Goal: Task Accomplishment & Management: Complete application form

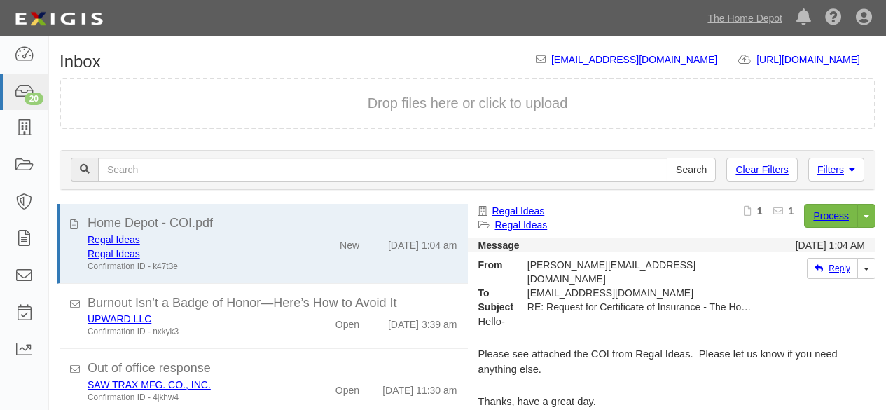
scroll to position [53, 0]
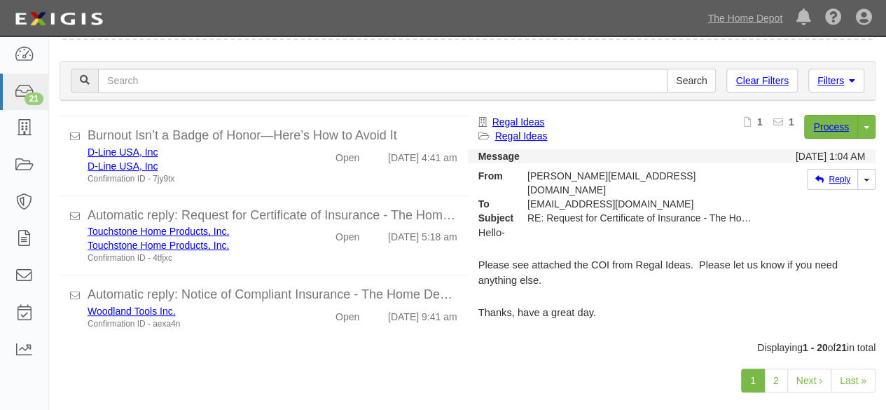
scroll to position [108, 0]
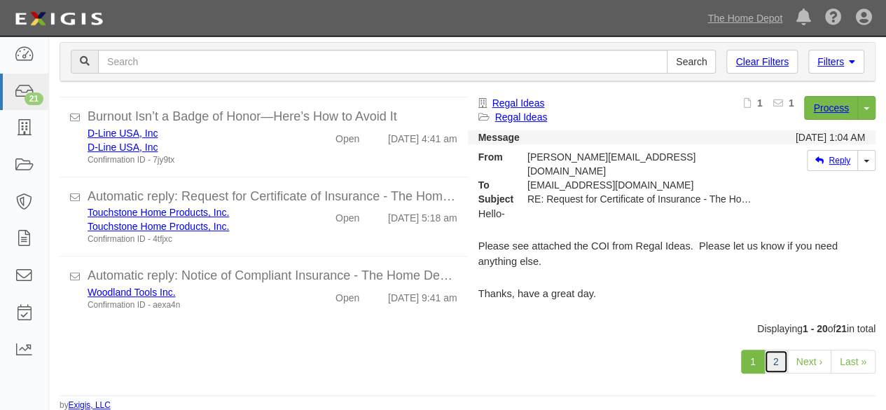
click at [774, 363] on link "2" at bounding box center [776, 361] width 24 height 24
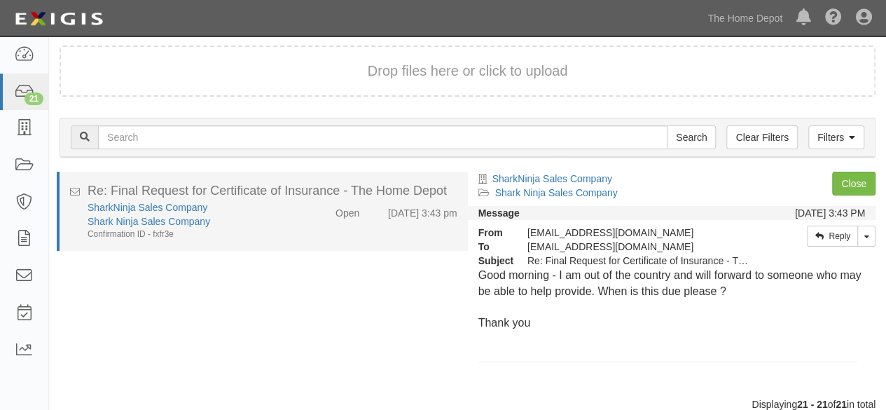
scroll to position [108, 0]
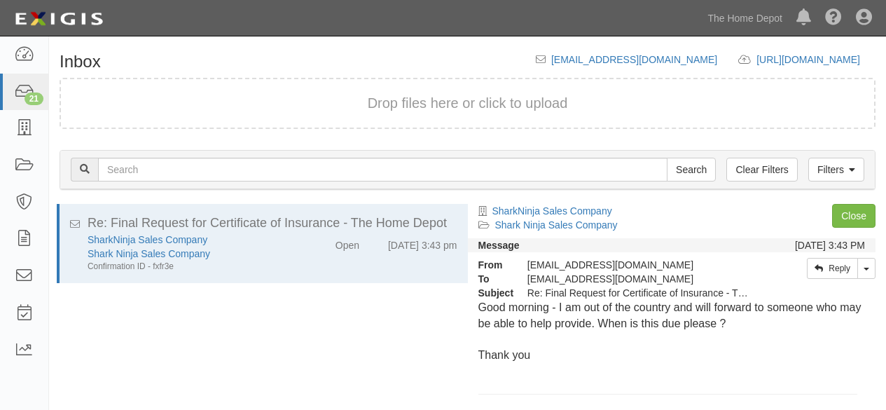
scroll to position [106, 0]
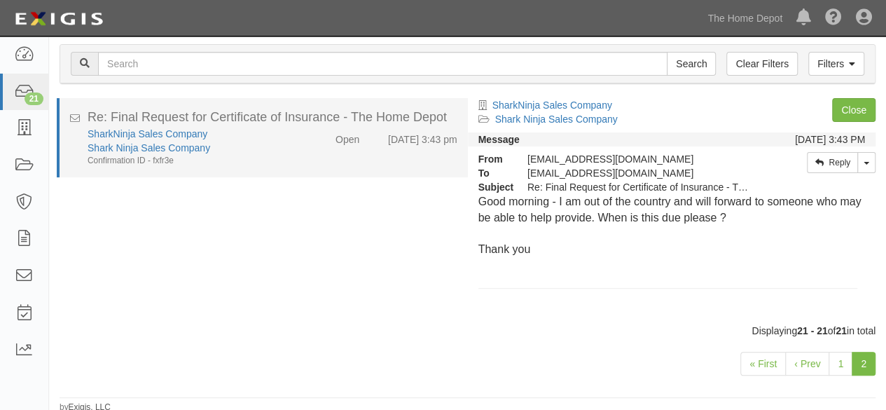
click at [256, 128] on div "SharkNinja Sales Company" at bounding box center [191, 134] width 207 height 14
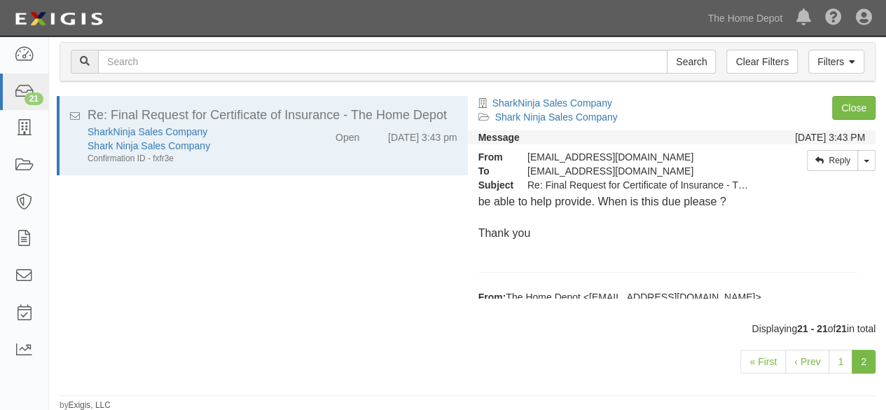
scroll to position [0, 0]
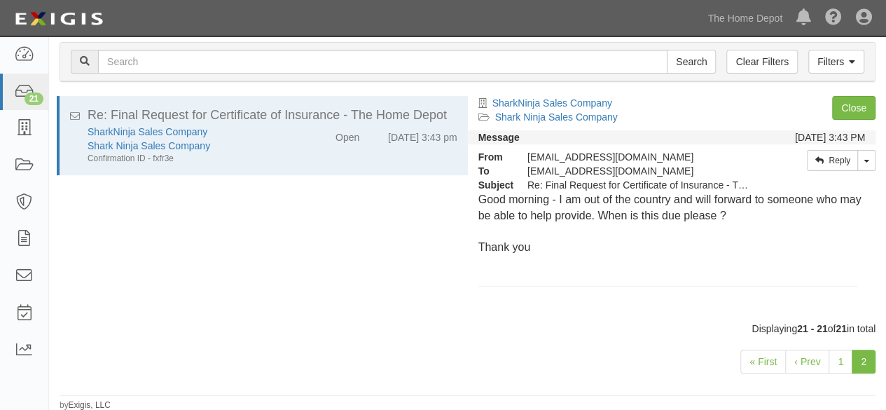
click at [728, 261] on div at bounding box center [671, 264] width 387 height 16
click at [725, 263] on div at bounding box center [671, 264] width 387 height 16
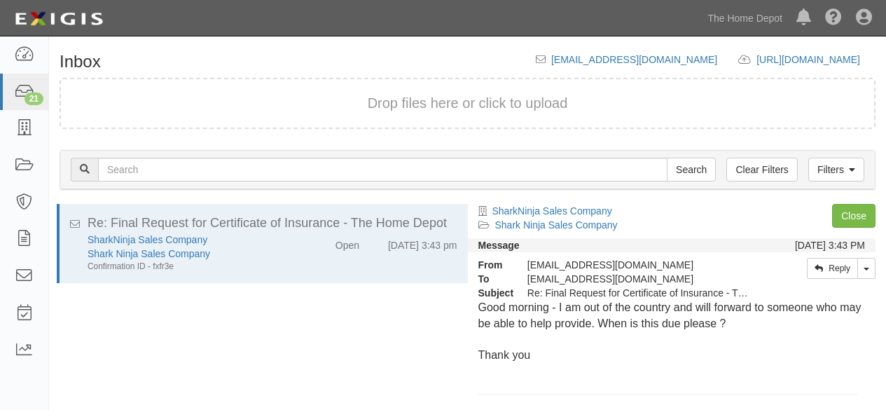
scroll to position [106, 0]
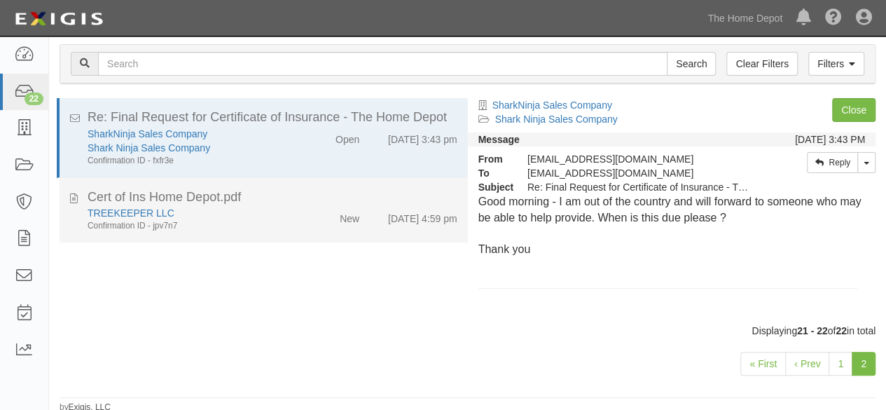
scroll to position [108, 0]
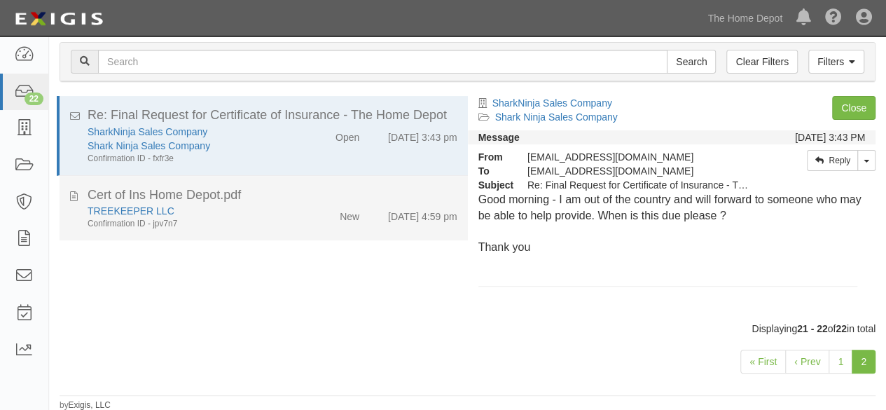
click at [272, 221] on div "Confirmation ID - jpv7n7" at bounding box center [191, 224] width 207 height 12
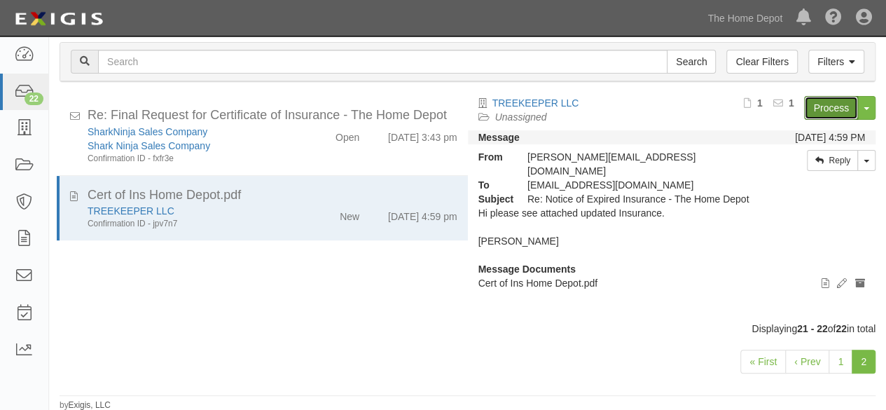
click at [828, 109] on link "Process" at bounding box center [831, 108] width 54 height 24
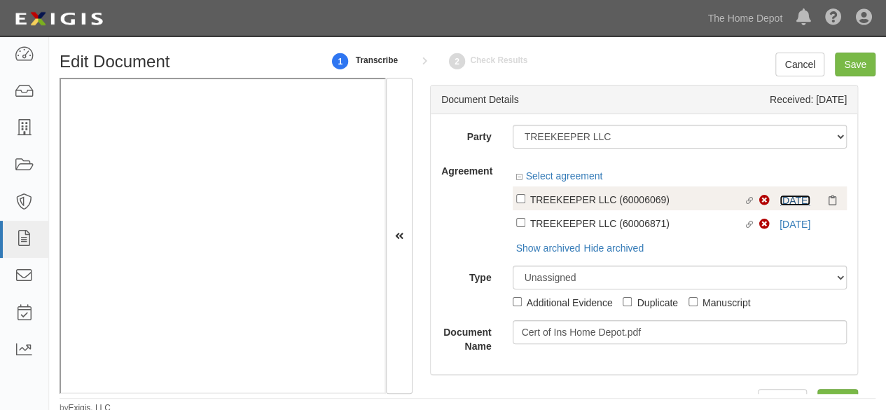
click at [779, 197] on link "9/12/25" at bounding box center [794, 200] width 31 height 11
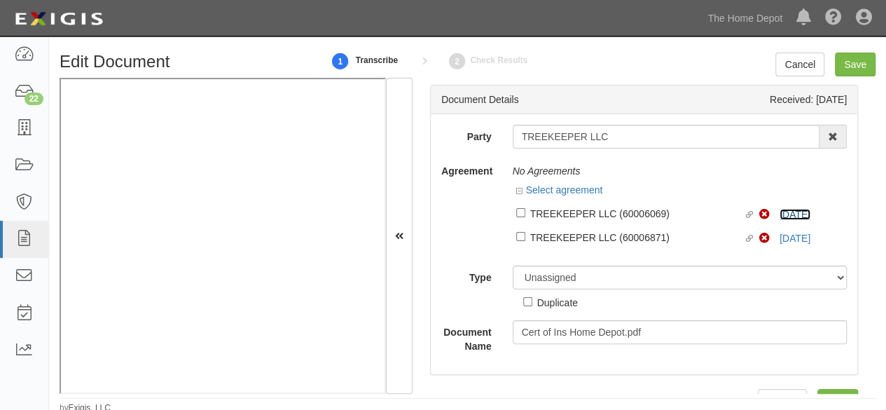
scroll to position [4, 0]
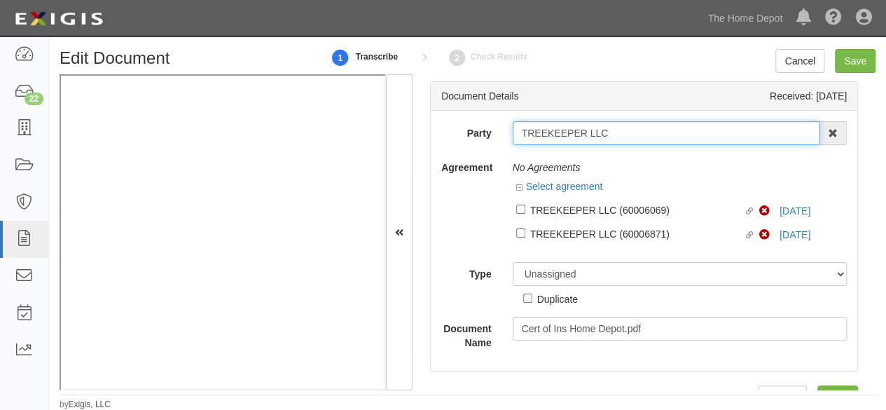
click at [625, 134] on input "TREEKEEPER LLC" at bounding box center [666, 133] width 307 height 24
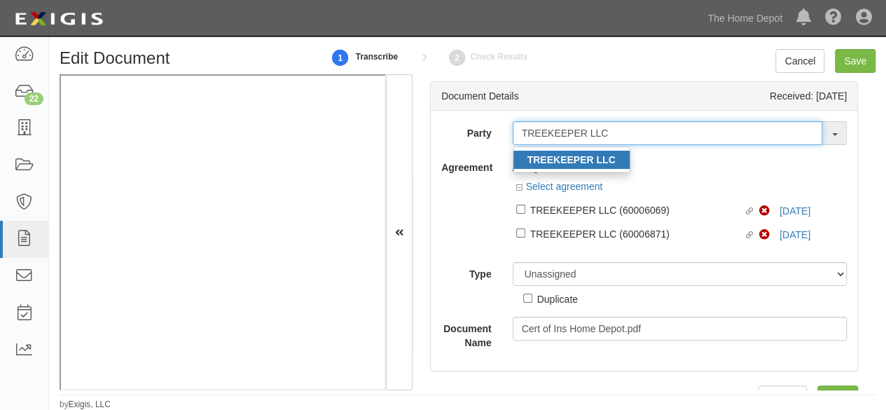
type input "TREEKEEPER LLC"
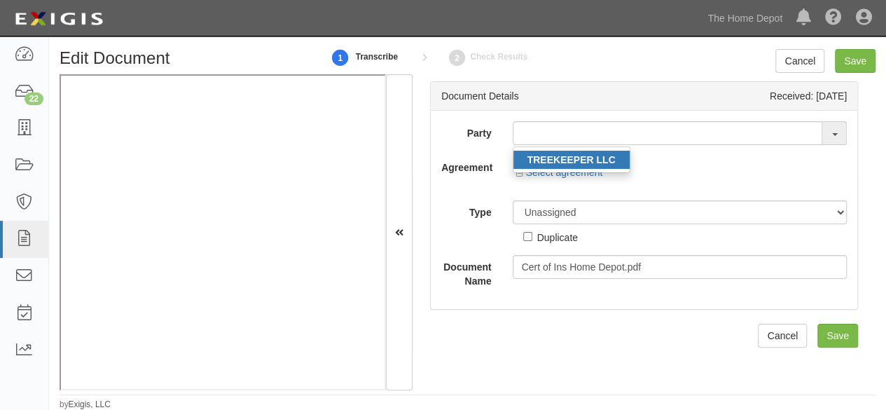
click at [609, 158] on strong "TREEKEEPER LLC" at bounding box center [571, 159] width 88 height 11
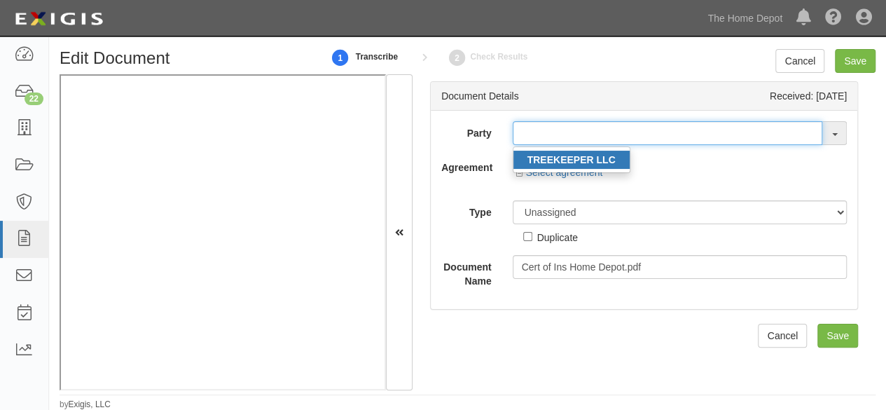
type input "TREEKEEPER LLC"
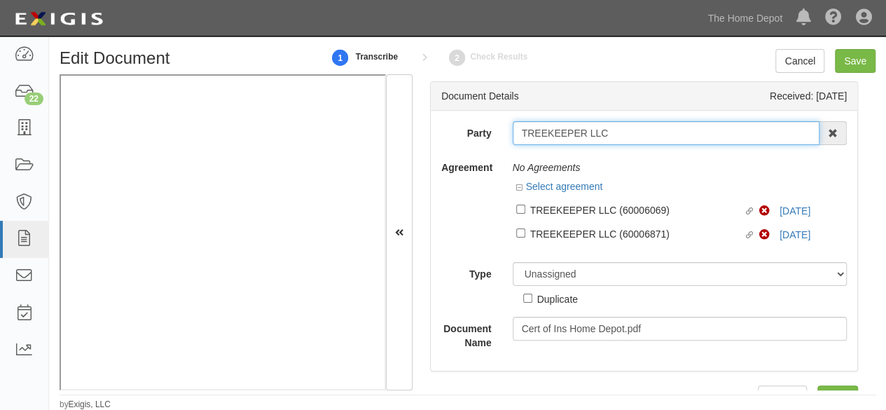
click at [560, 135] on input "TREEKEEPER LLC" at bounding box center [666, 133] width 307 height 24
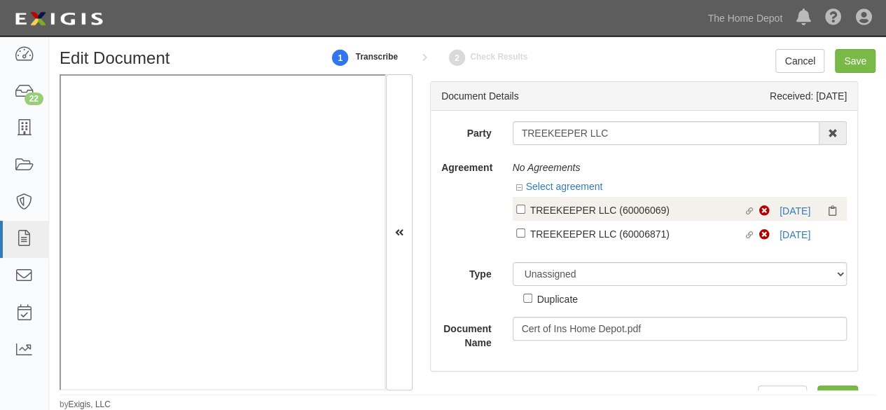
drag, startPoint x: 541, startPoint y: 219, endPoint x: 543, endPoint y: 228, distance: 8.7
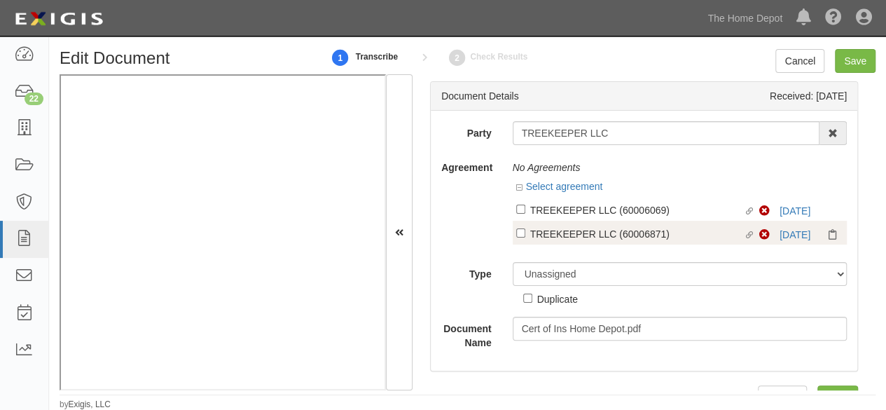
click at [542, 219] on label "Linked agreement TREEKEEPER LLC (60006069) Linked agreement" at bounding box center [638, 211] width 244 height 19
click at [525, 214] on input "Linked agreement TREEKEEPER LLC (60006069) Linked agreement" at bounding box center [520, 208] width 9 height 9
checkbox input "true"
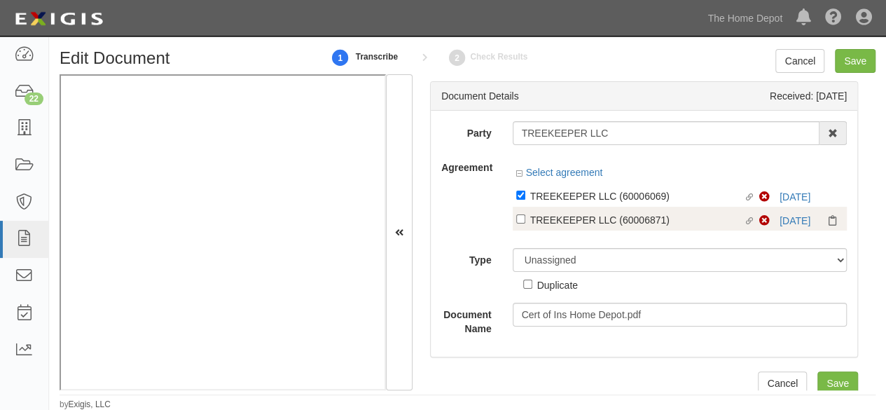
click at [543, 223] on div "TREEKEEPER LLC (60006871)" at bounding box center [637, 218] width 214 height 15
click at [525, 223] on input "Linked agreement TREEKEEPER LLC (60006871) Linked agreement" at bounding box center [520, 218] width 9 height 9
checkbox input "true"
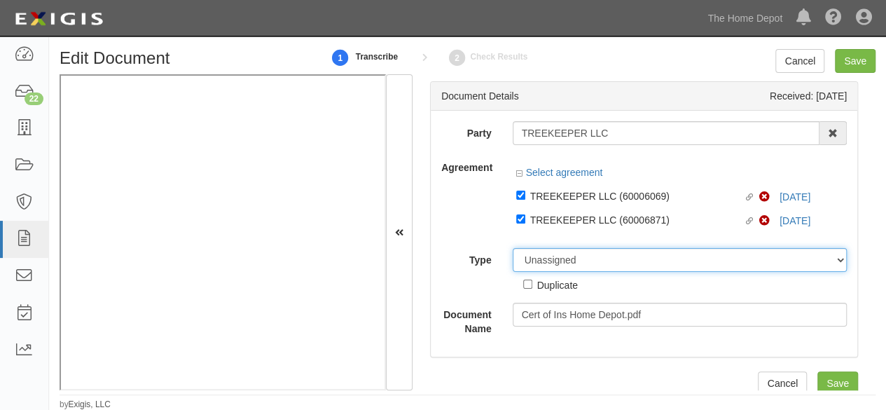
click at [548, 258] on select "Unassigned Binder Cancellation Notice Certificate Contract Endorsement Insuranc…" at bounding box center [680, 260] width 335 height 24
select select "CertificateDetail"
click at [513, 248] on select "Unassigned Binder Cancellation Notice Certificate Contract Endorsement Insuranc…" at bounding box center [680, 260] width 335 height 24
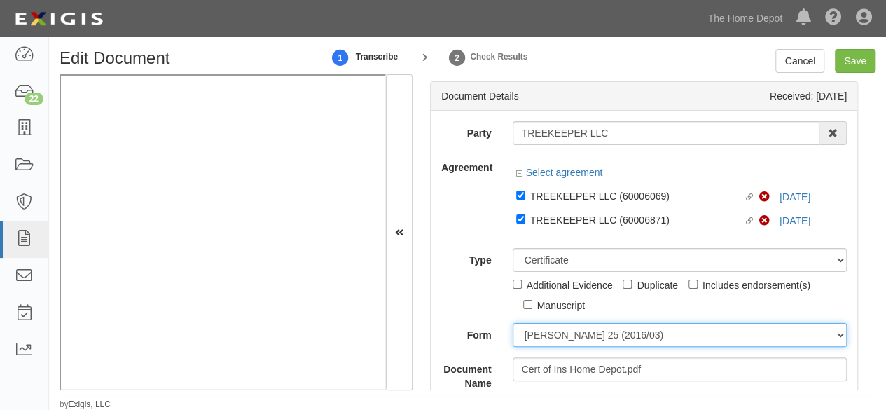
drag, startPoint x: 566, startPoint y: 335, endPoint x: 569, endPoint y: 327, distance: 9.1
click at [566, 335] on select "ACORD 25 (2016/03) ACORD 101 ACORD 855 NY (2014/05) General" at bounding box center [680, 335] width 335 height 24
select select "GeneralFormDetail"
click at [513, 323] on select "ACORD 25 (2016/03) ACORD 101 ACORD 855 NY (2014/05) General" at bounding box center [680, 335] width 335 height 24
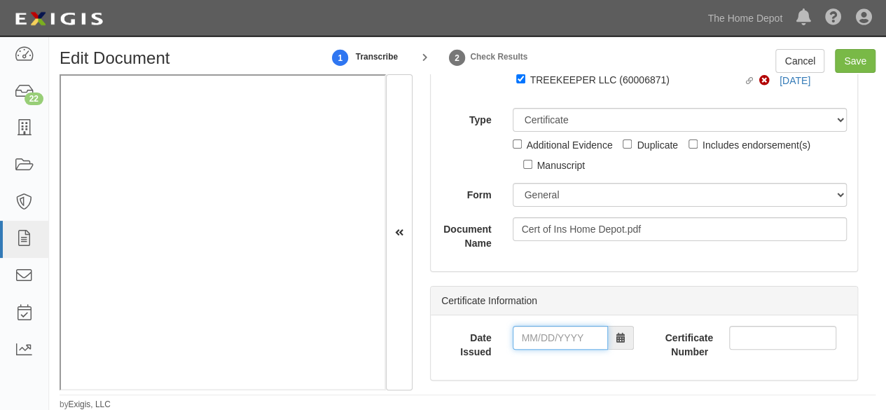
drag, startPoint x: 525, startPoint y: 340, endPoint x: 525, endPoint y: 327, distance: 13.3
click at [525, 339] on input "Date Issued" at bounding box center [560, 338] width 95 height 24
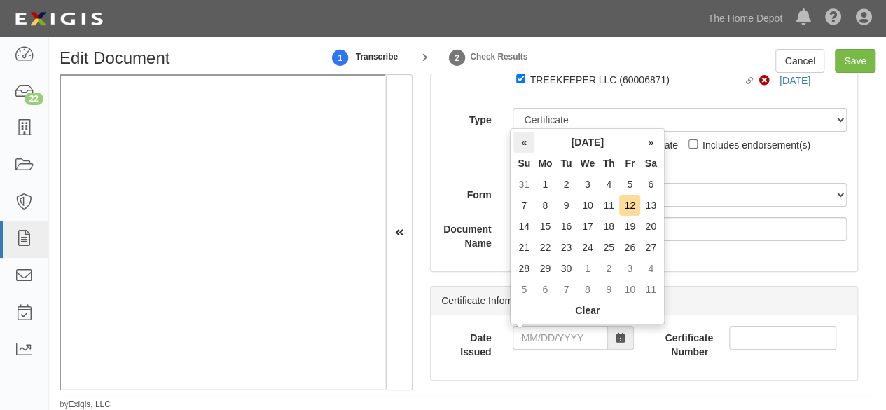
click at [522, 141] on th "«" at bounding box center [523, 142] width 21 height 21
click at [630, 270] on td "29" at bounding box center [629, 268] width 21 height 21
type input "08/29/2025"
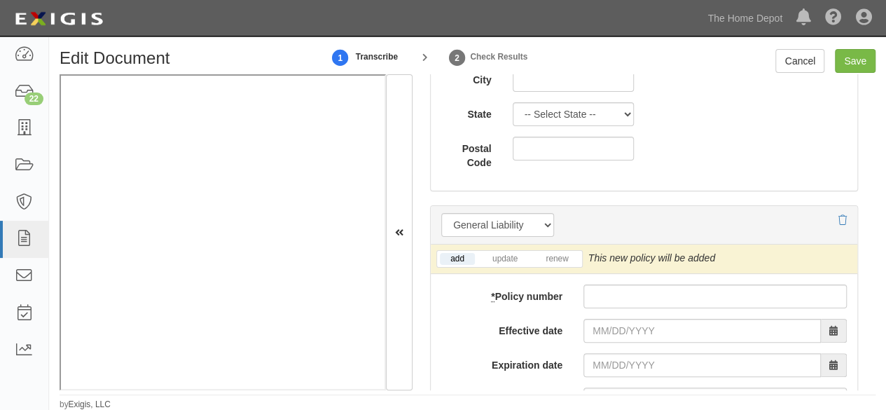
scroll to position [1261, 0]
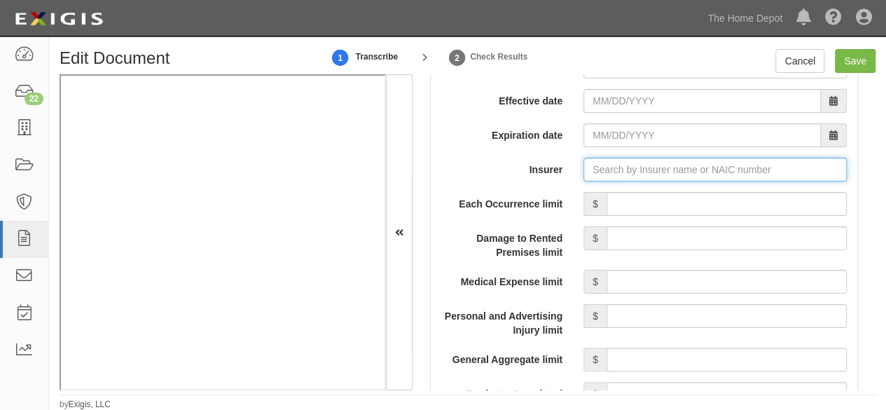
click at [603, 169] on input "Insurer" at bounding box center [714, 170] width 263 height 24
paste input "Liberty Mutual Ins Co"
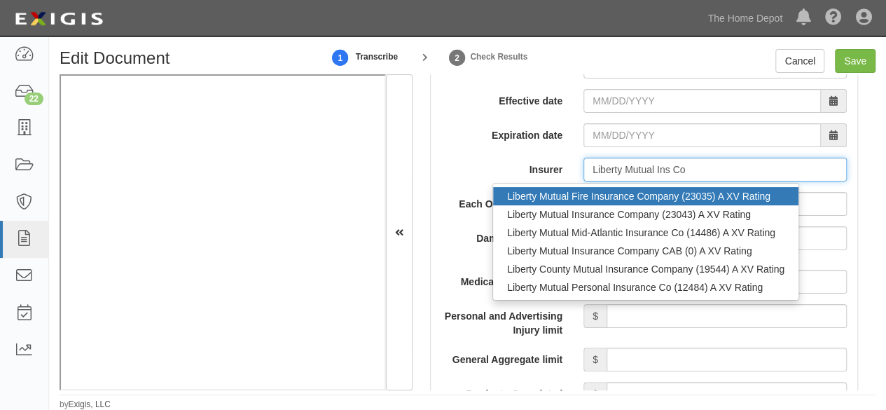
click at [596, 197] on div "Liberty Mutual Fire Insurance Company (23035) A XV Rating" at bounding box center [645, 196] width 305 height 18
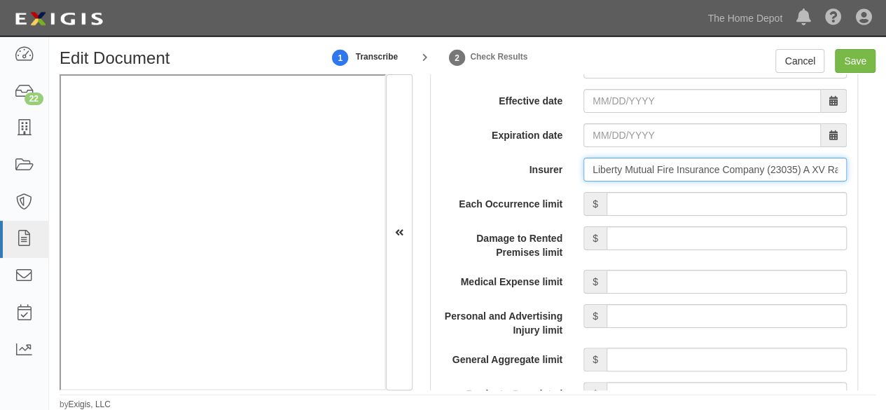
type input "Liberty Mutual Fire Insurance Company (23035) A XV Rating"
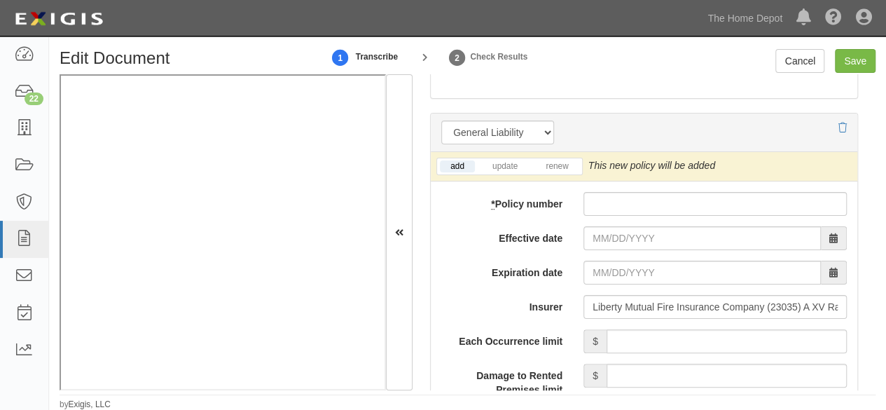
scroll to position [1121, 0]
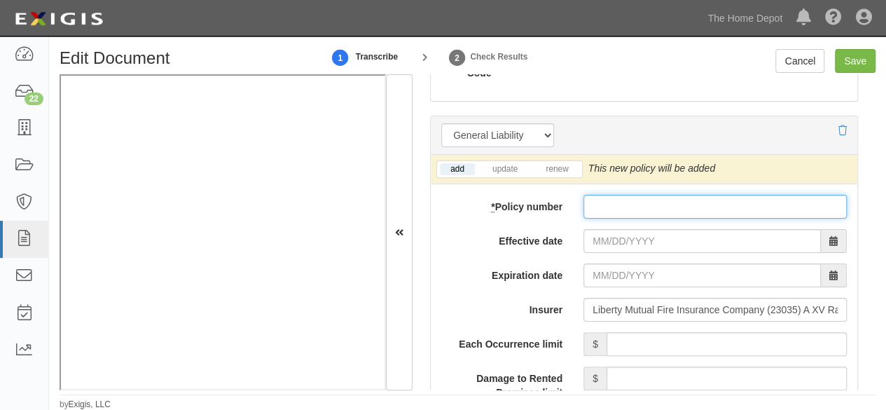
click at [609, 209] on input "* Policy number" at bounding box center [714, 207] width 263 height 24
paste input "BKS68097333"
type input "BKS68097333"
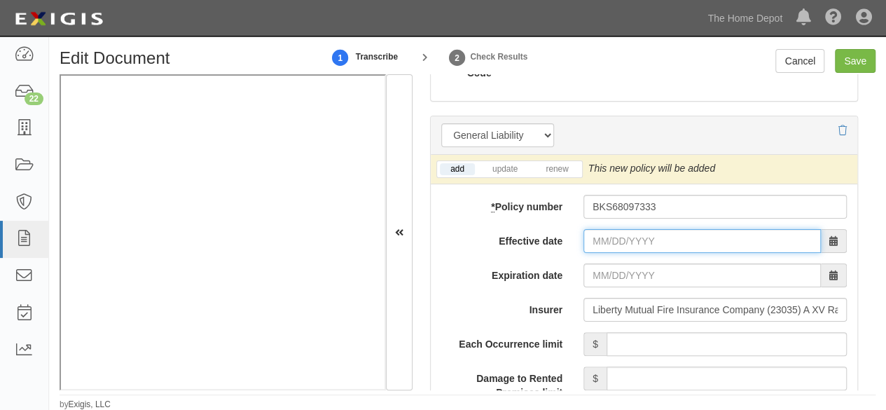
click at [602, 235] on input "Effective date" at bounding box center [701, 241] width 237 height 24
click at [478, 229] on label "Effective date" at bounding box center [502, 238] width 142 height 19
click at [583, 229] on input "Effective date" at bounding box center [701, 241] width 237 height 24
click at [473, 234] on label "Effective date" at bounding box center [502, 238] width 142 height 19
click at [583, 234] on input "Effective date" at bounding box center [701, 241] width 237 height 24
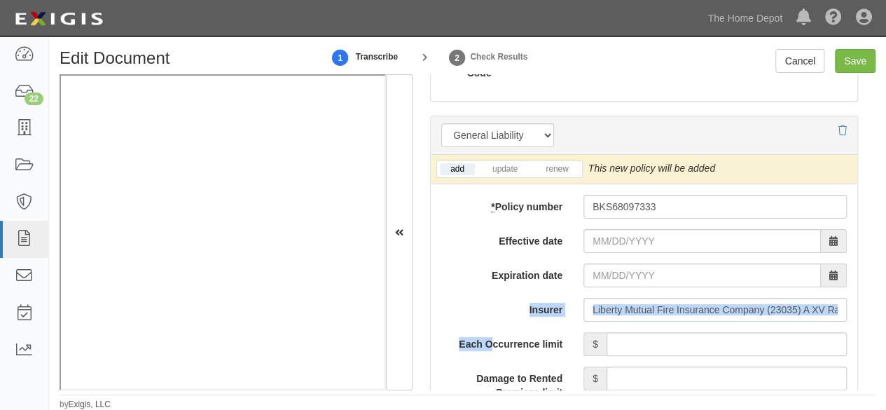
drag, startPoint x: 497, startPoint y: 322, endPoint x: 490, endPoint y: 333, distance: 12.6
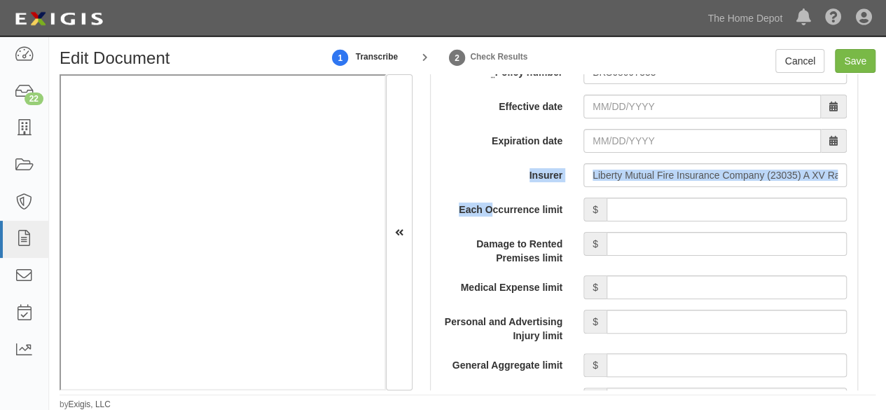
scroll to position [1261, 0]
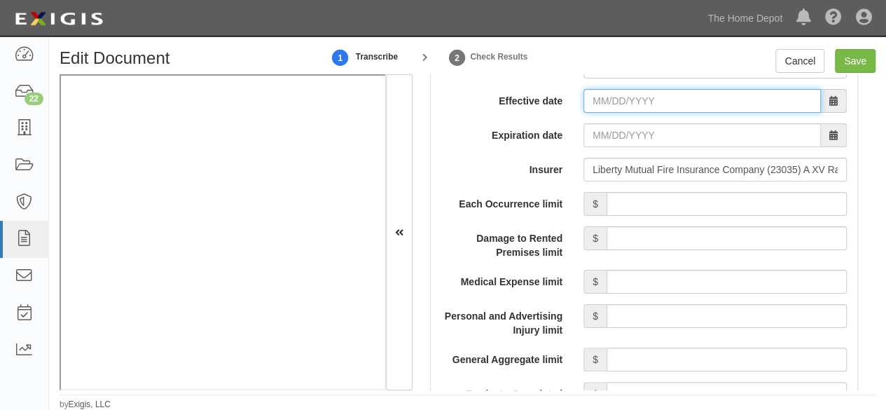
click at [598, 99] on input "Effective date" at bounding box center [701, 101] width 237 height 24
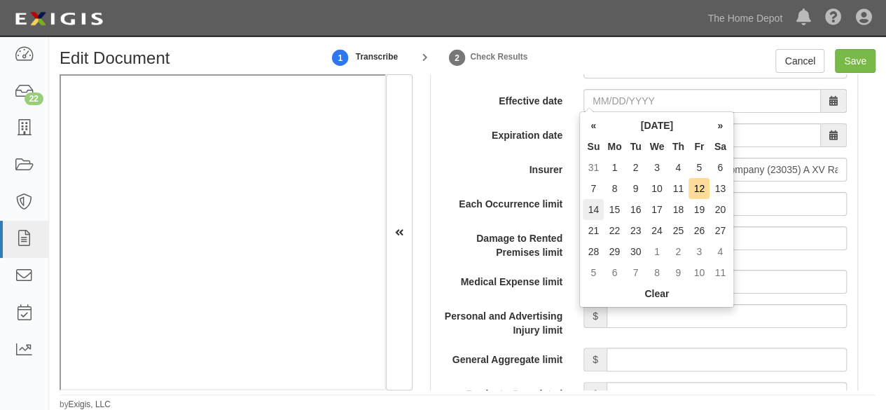
drag, startPoint x: 595, startPoint y: 207, endPoint x: 581, endPoint y: 125, distance: 82.4
click at [595, 207] on td "14" at bounding box center [593, 209] width 21 height 21
type input "09/14/2025"
type input "09/14/2026"
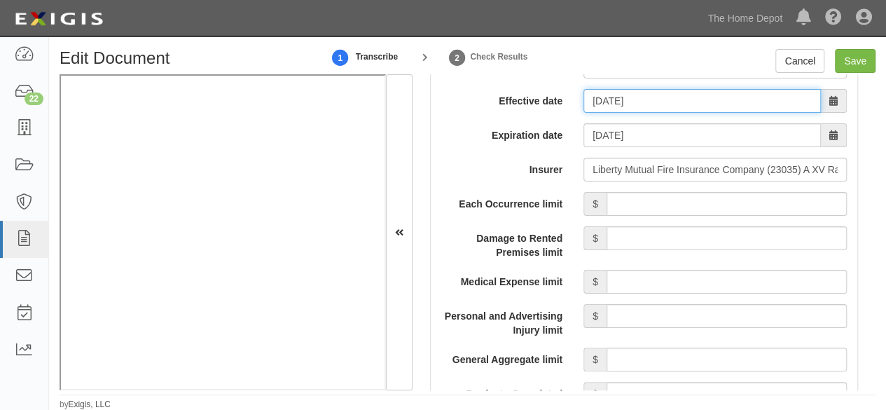
click at [602, 90] on input "09/14/2025" at bounding box center [701, 101] width 237 height 24
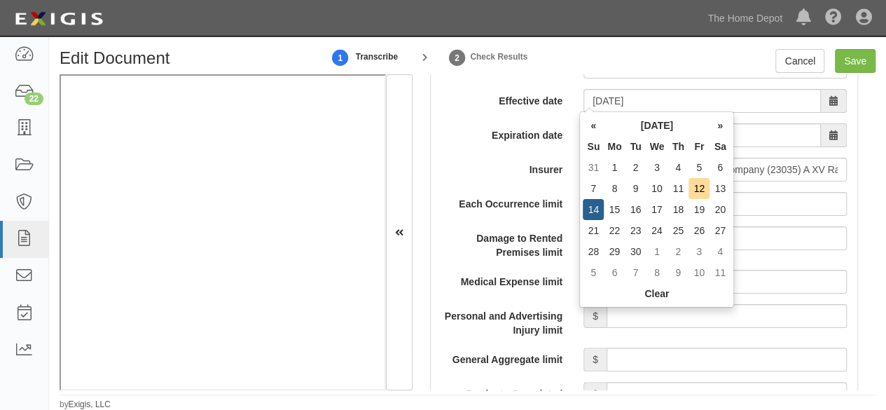
click at [694, 190] on td "12" at bounding box center [698, 188] width 21 height 21
type input "09/12/2025"
type input "09/12/2026"
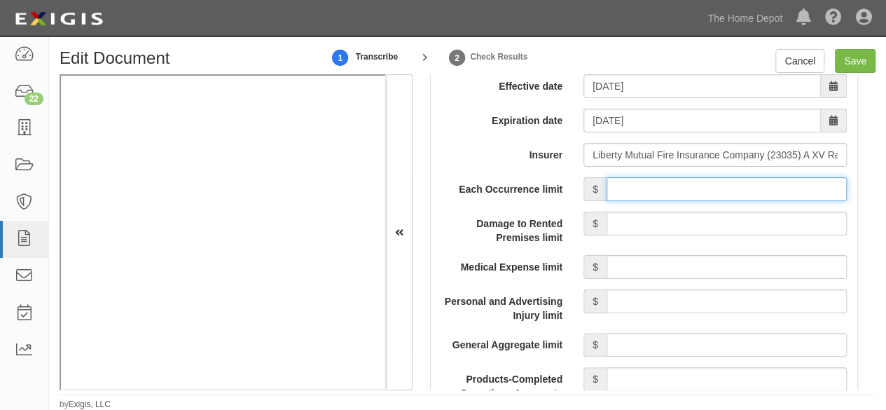
click at [660, 198] on input "Each Occurrence limit" at bounding box center [726, 189] width 240 height 24
type input "1,000,000"
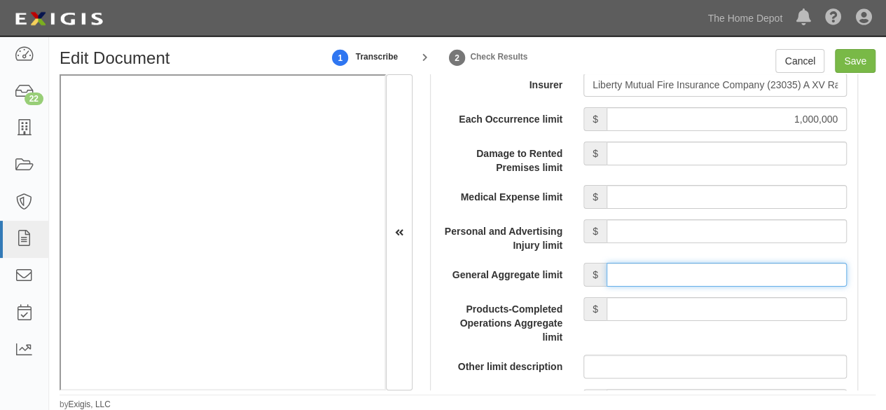
click at [623, 286] on input "General Aggregate limit" at bounding box center [726, 275] width 240 height 24
type input "2,000,000"
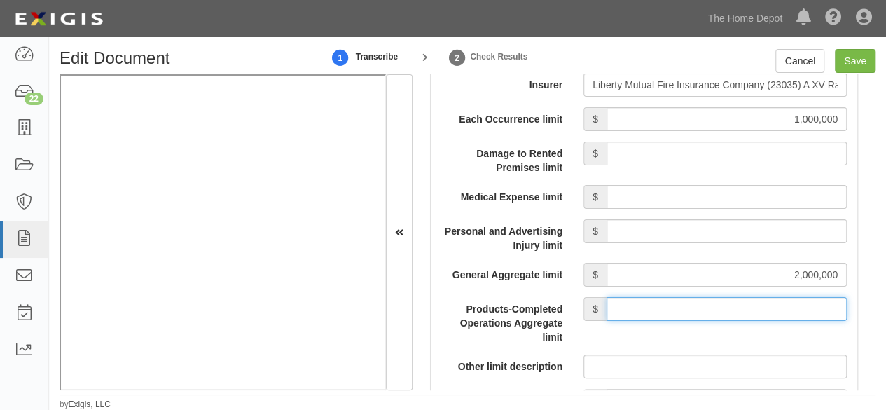
click at [678, 314] on input "Products-Completed Operations Aggregate limit" at bounding box center [726, 309] width 240 height 24
type input "2,000,000"
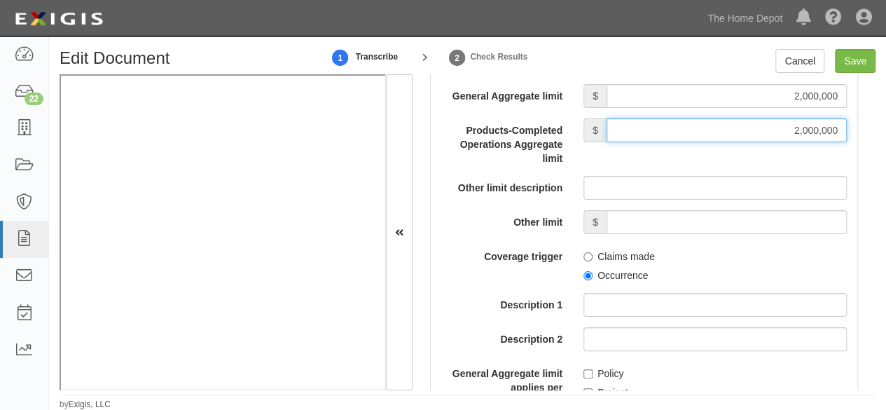
scroll to position [1555, 0]
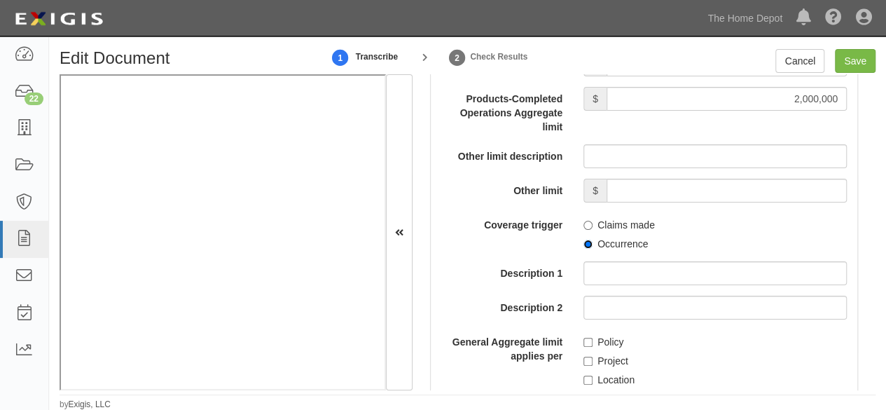
click at [583, 249] on input "Occurrence" at bounding box center [587, 244] width 9 height 9
radio input "true"
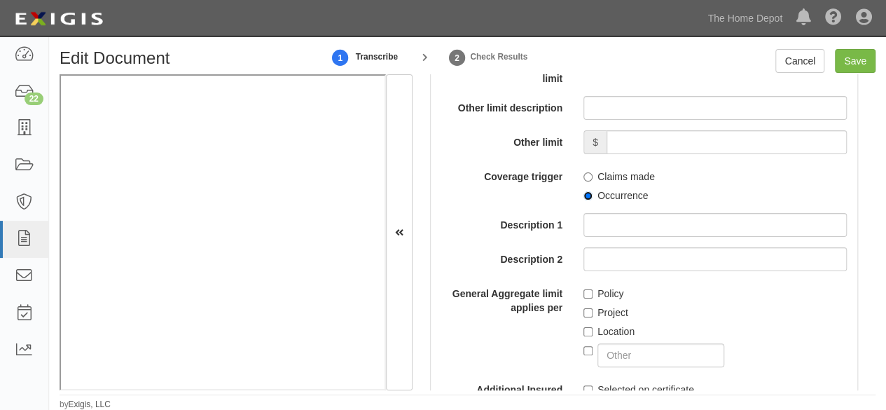
scroll to position [1625, 0]
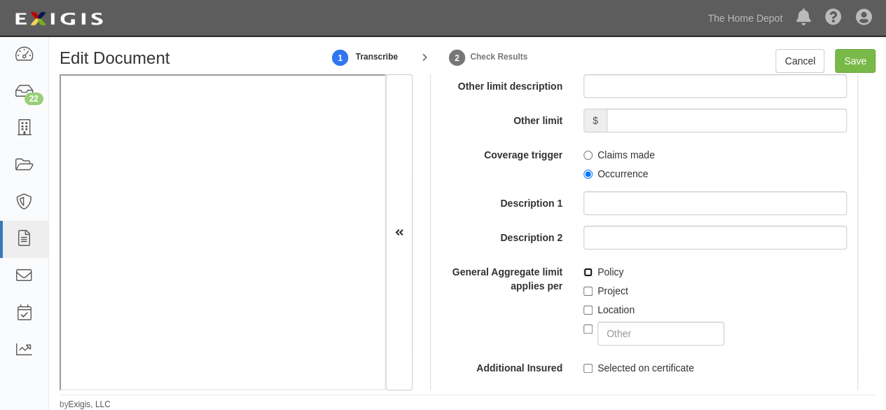
click at [585, 277] on input "Policy" at bounding box center [587, 272] width 9 height 9
checkbox input "true"
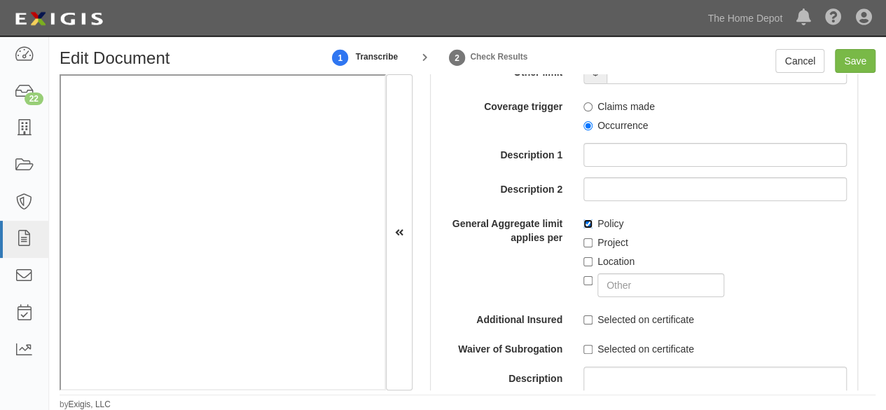
scroll to position [1695, 0]
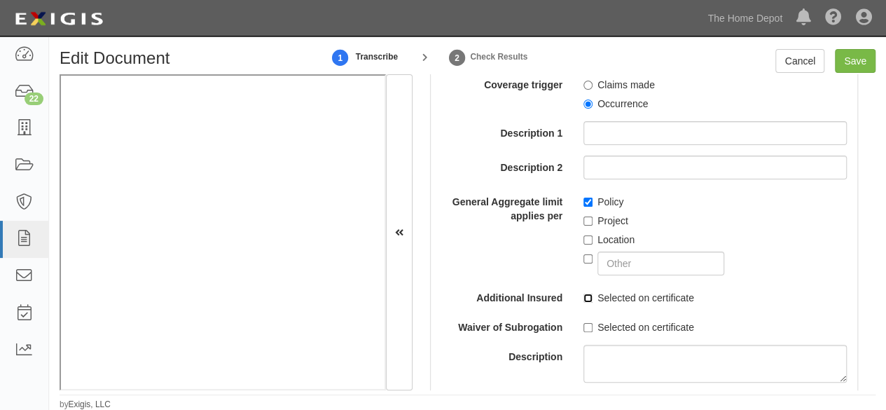
click at [583, 303] on input "Selected on certificate" at bounding box center [587, 297] width 9 height 9
checkbox input "true"
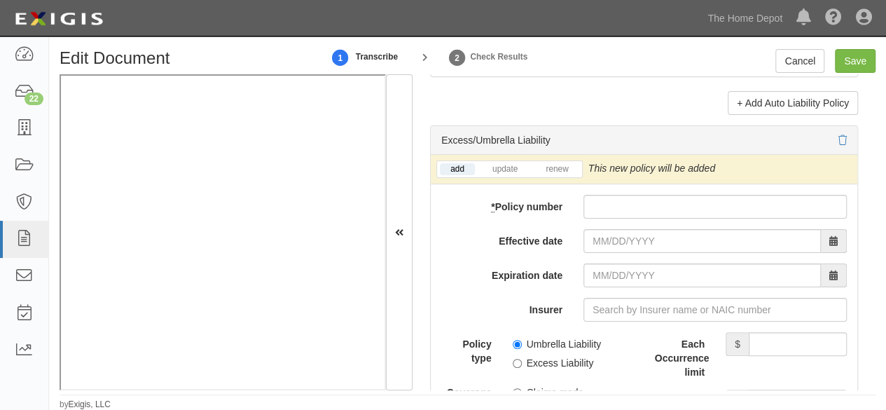
scroll to position [2956, 0]
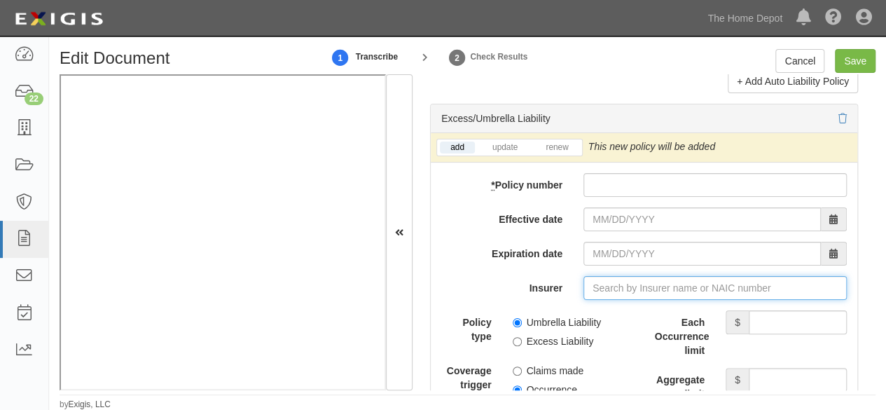
click at [594, 298] on input "Insurer" at bounding box center [714, 288] width 263 height 24
paste input "Scottsdale"
type input "Scottsdale Indemnity Company (15580) A XV Rating"
type input "Scottsdale"
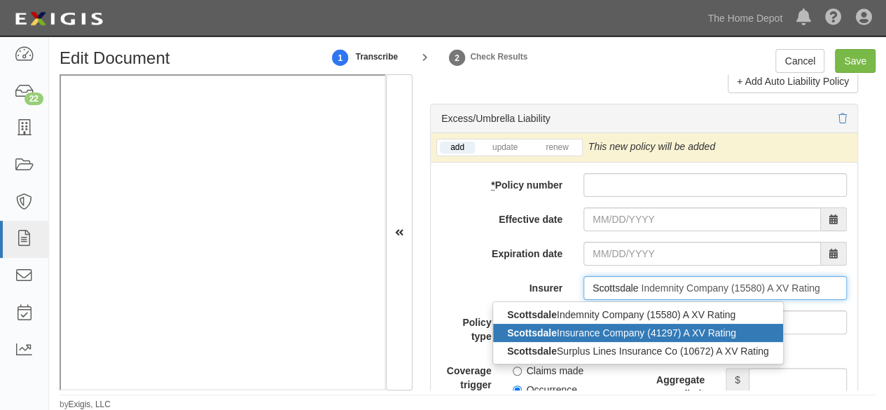
click at [592, 342] on div "Scottsdale Insurance Company (41297) A XV Rating" at bounding box center [638, 333] width 290 height 18
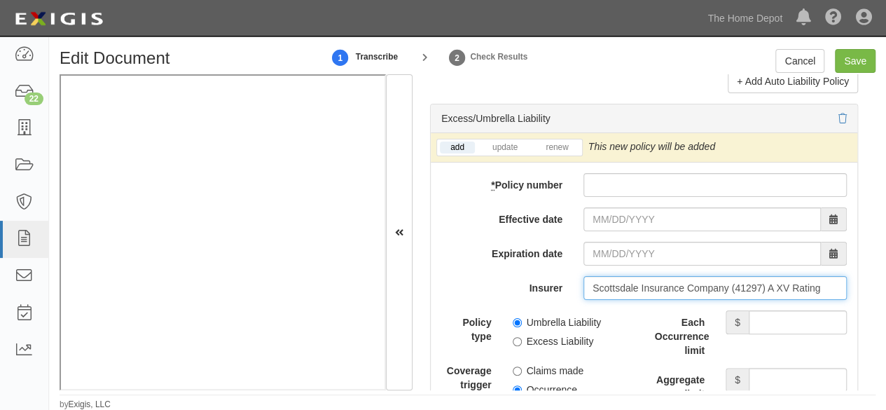
type input "Scottsdale Insurance Company (41297) A XV Rating"
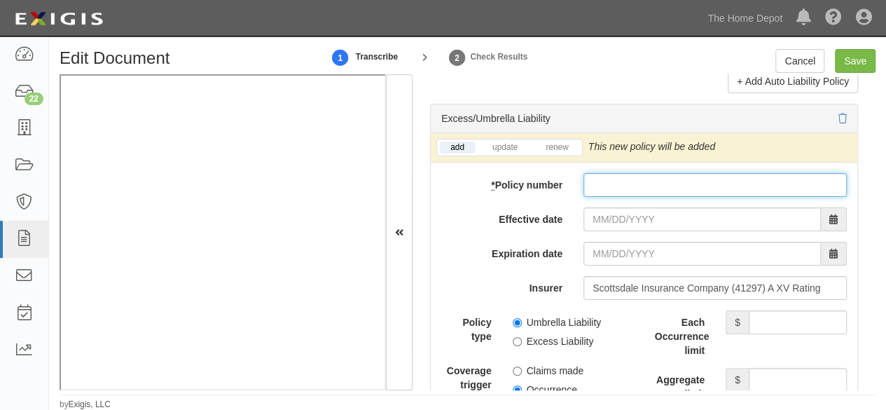
drag, startPoint x: 620, startPoint y: 184, endPoint x: 620, endPoint y: 191, distance: 7.0
click at [620, 184] on input "* Policy number" at bounding box center [714, 185] width 263 height 24
paste input "CXS4008936"
type input "CXS4008936"
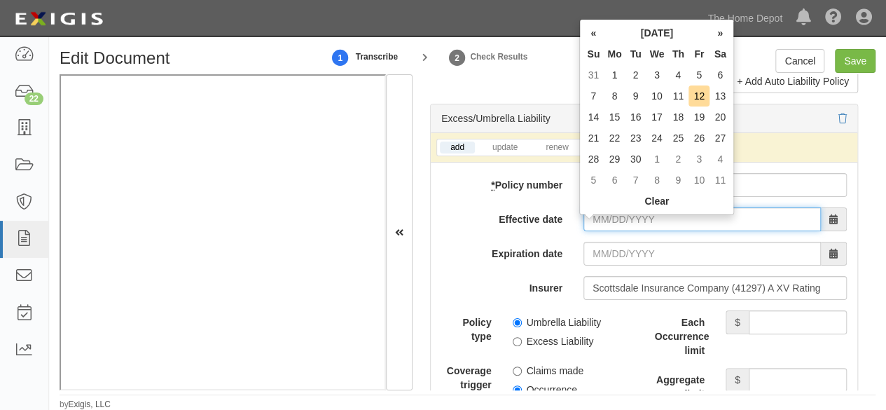
click at [611, 230] on input "Effective date" at bounding box center [701, 219] width 237 height 24
click at [692, 90] on td "12" at bounding box center [698, 95] width 21 height 21
type input "09/12/2025"
type input "09/12/2026"
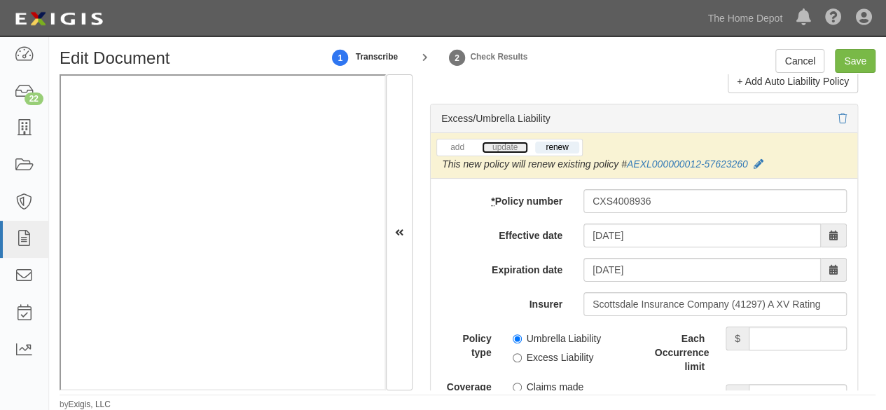
click at [496, 153] on link "update" at bounding box center [505, 147] width 46 height 12
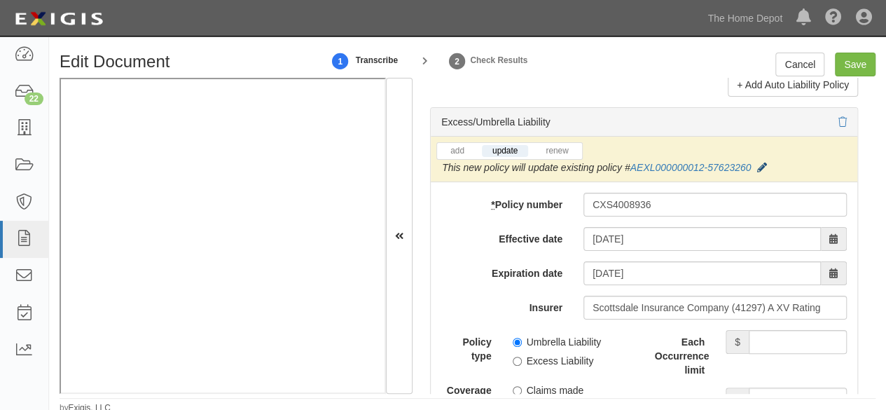
click at [761, 170] on icon at bounding box center [761, 168] width 10 height 10
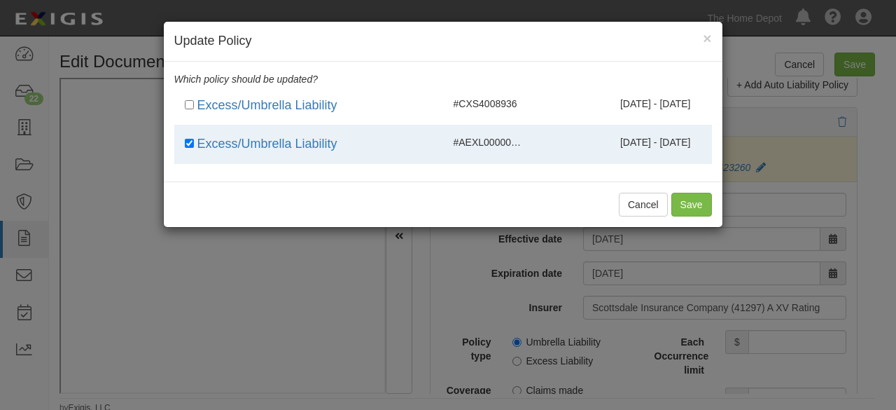
drag, startPoint x: 667, startPoint y: 100, endPoint x: 681, endPoint y: 156, distance: 57.8
click at [667, 101] on span "09/12/2024 - 09/12/2025" at bounding box center [655, 103] width 71 height 11
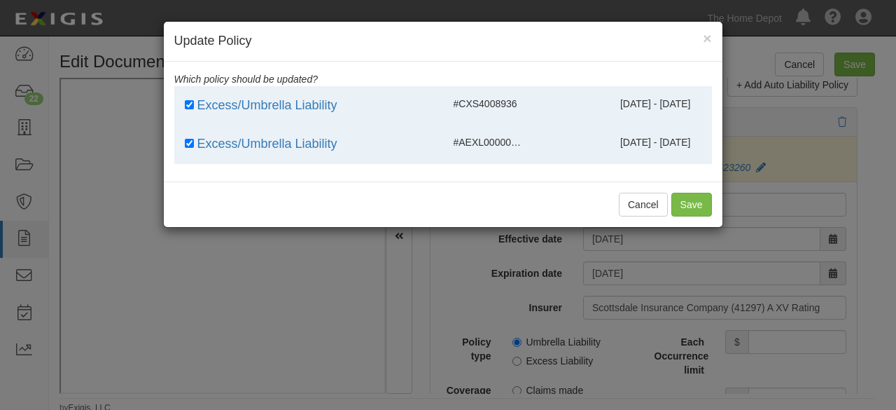
click at [670, 102] on span "09/12/2024 - 09/12/2025" at bounding box center [655, 103] width 71 height 11
checkbox input "false"
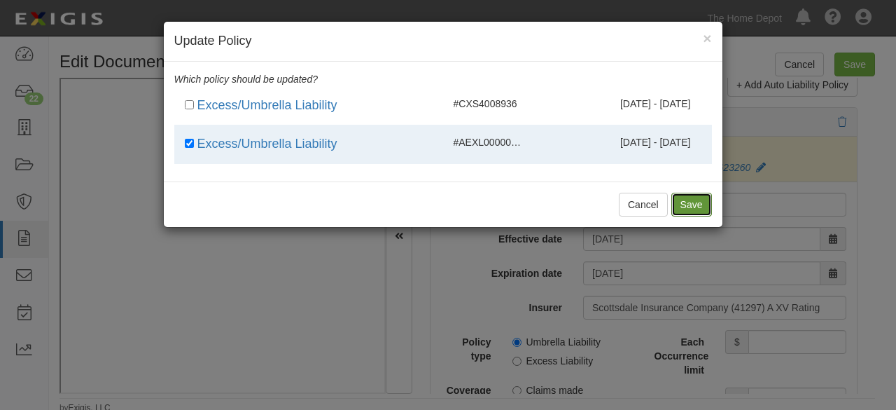
click at [702, 200] on button "Save" at bounding box center [692, 205] width 41 height 24
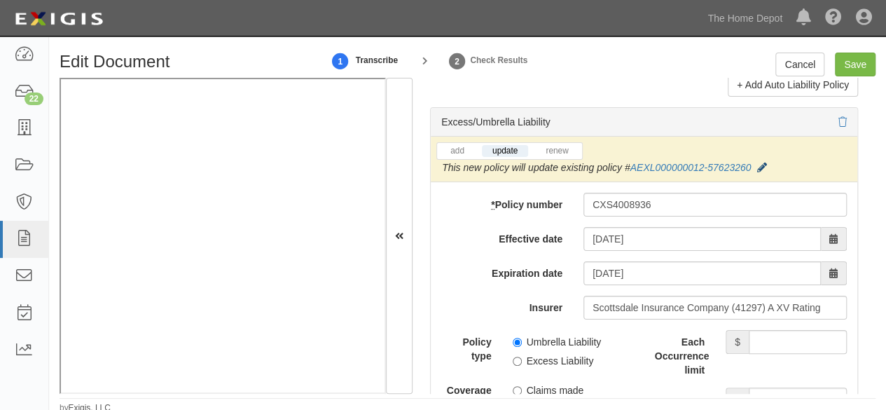
click at [763, 173] on icon at bounding box center [761, 168] width 10 height 10
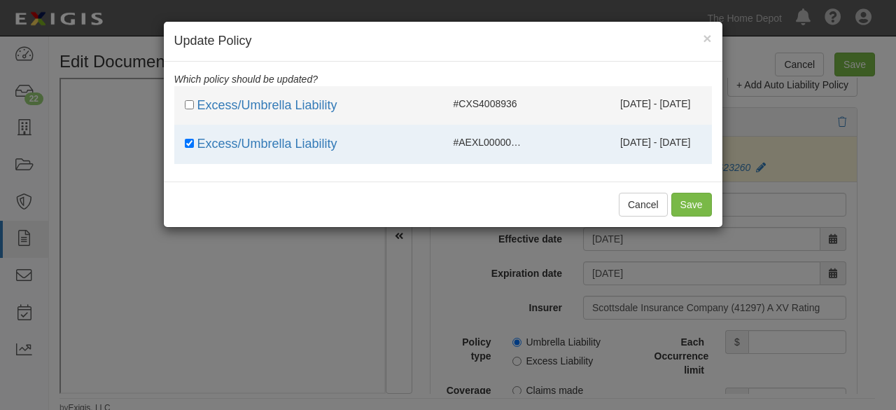
click at [525, 104] on div "#CXS4008936" at bounding box center [488, 104] width 90 height 14
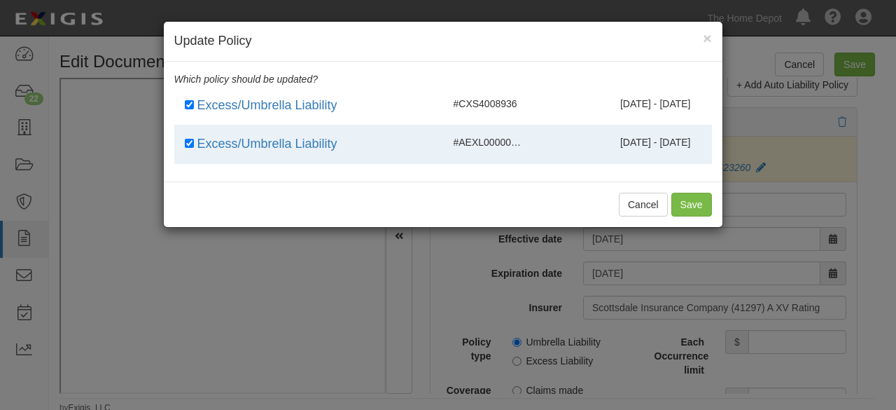
checkbox input "true"
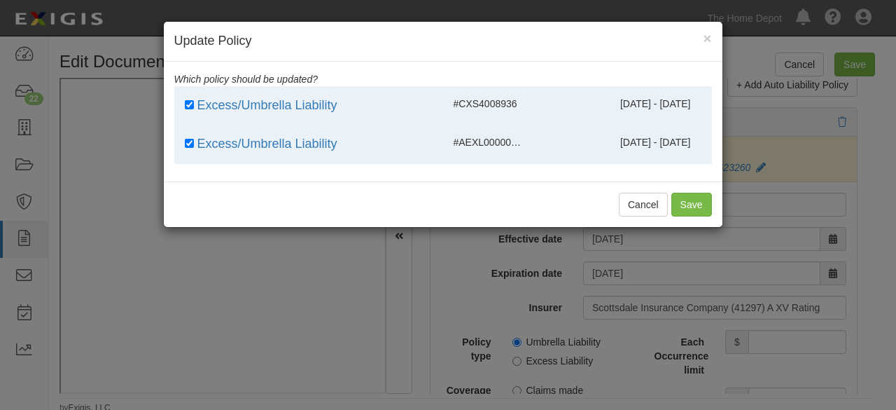
click at [515, 143] on span "#AEXL000000012-57623260" at bounding box center [517, 142] width 127 height 11
checkbox input "false"
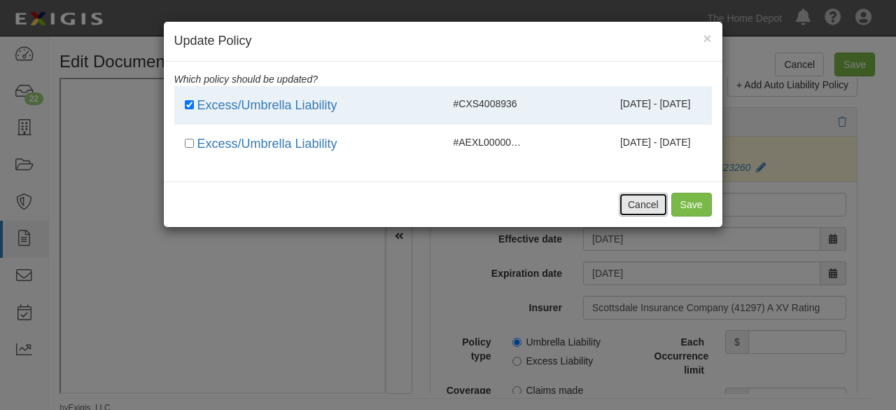
click at [636, 203] on button "Cancel" at bounding box center [643, 205] width 49 height 24
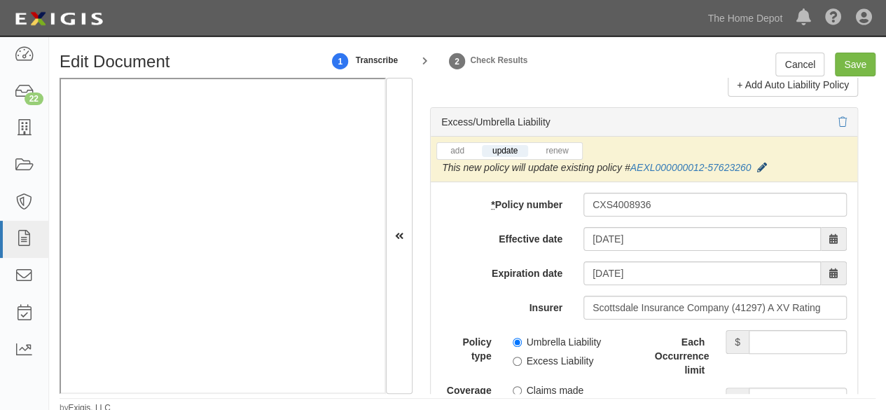
click at [765, 173] on icon at bounding box center [761, 168] width 10 height 10
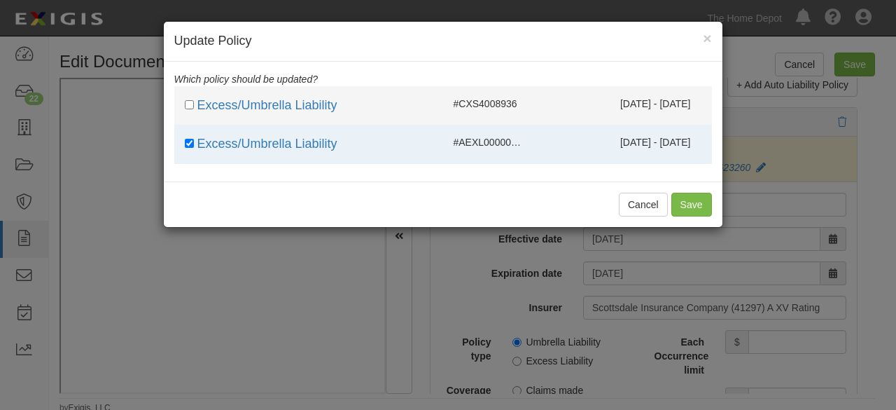
click at [471, 110] on div "Excess/Umbrella Liability #CXS4008936 09/12/2024 - 09/12/2025" at bounding box center [443, 106] width 538 height 18
checkbox input "true"
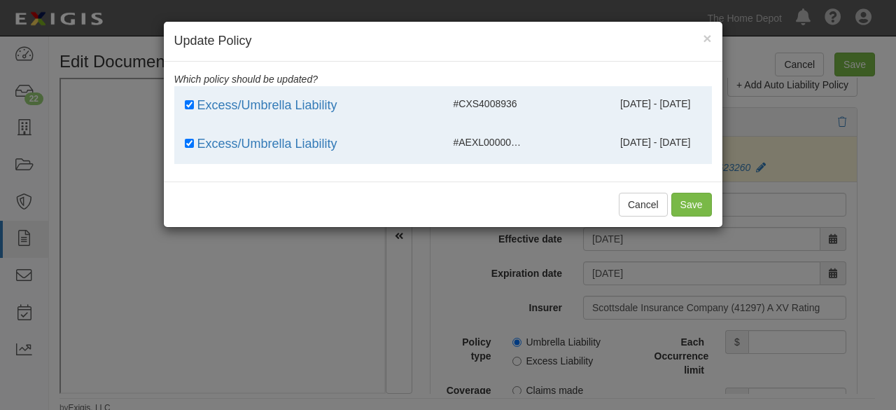
drag, startPoint x: 487, startPoint y: 148, endPoint x: 652, endPoint y: 181, distance: 167.8
click at [490, 149] on div "Excess/Umbrella Liability #AEXL000000012-57623260 09/12/2024 - 09/12/2025" at bounding box center [443, 144] width 538 height 18
checkbox input "false"
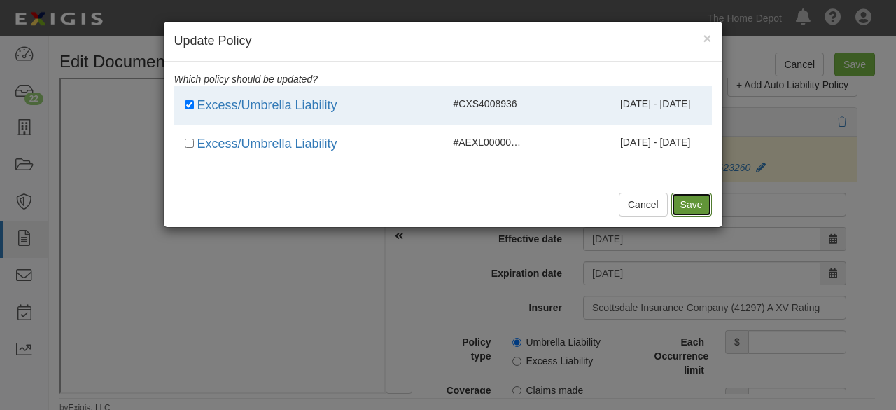
click at [711, 206] on button "Save" at bounding box center [692, 205] width 41 height 24
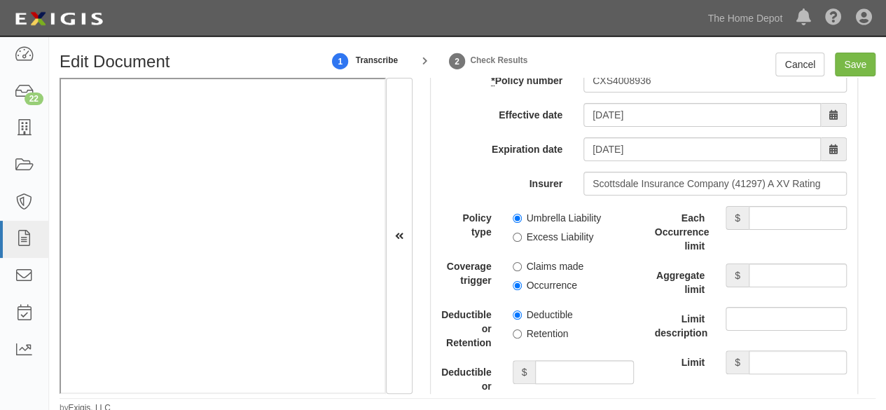
scroll to position [3096, 0]
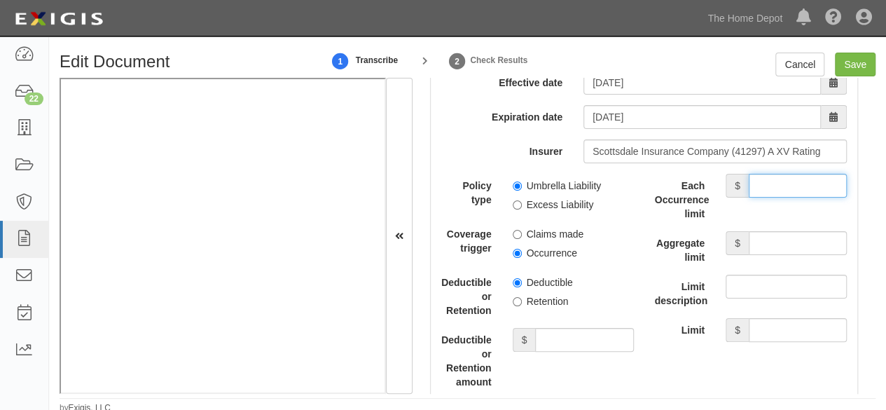
drag, startPoint x: 763, startPoint y: 204, endPoint x: 755, endPoint y: 221, distance: 17.9
click at [763, 197] on input "Each Occurrence limit" at bounding box center [798, 186] width 98 height 24
type input "5,000,000"
drag, startPoint x: 787, startPoint y: 269, endPoint x: 781, endPoint y: 257, distance: 13.5
click at [784, 255] on input "Aggregate limit" at bounding box center [798, 243] width 98 height 24
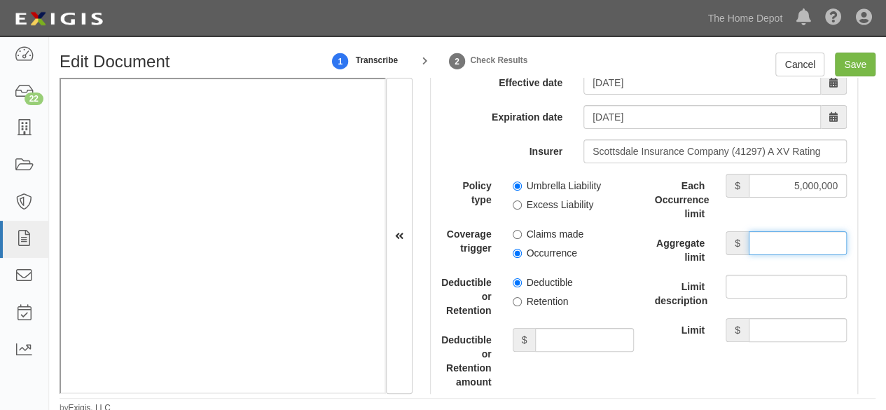
type input "5,000,000"
click at [517, 190] on input "Umbrella Liability" at bounding box center [517, 185] width 9 height 9
radio input "true"
click at [515, 258] on input "Occurrence" at bounding box center [517, 253] width 9 height 9
radio input "true"
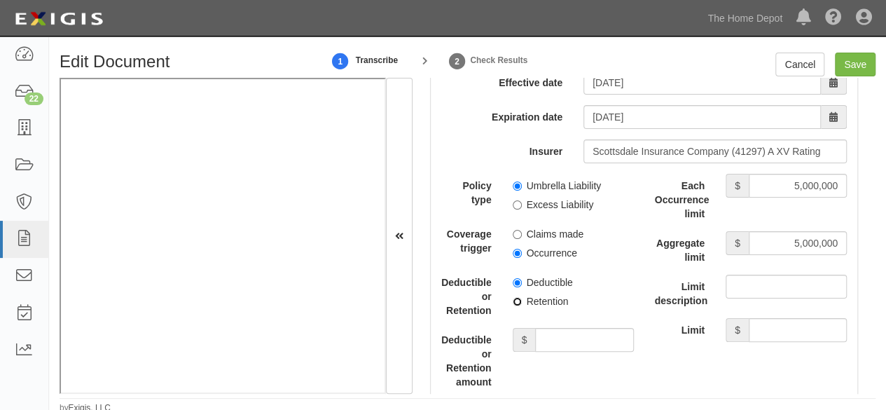
click at [513, 306] on input "Retention" at bounding box center [517, 301] width 9 height 9
radio input "true"
click at [550, 352] on input "Deductible or Retention amount" at bounding box center [584, 340] width 98 height 24
type input "10,000"
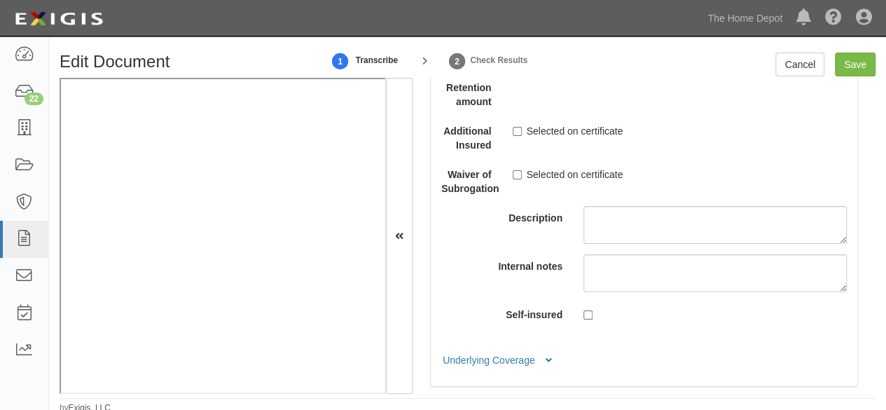
scroll to position [3516, 0]
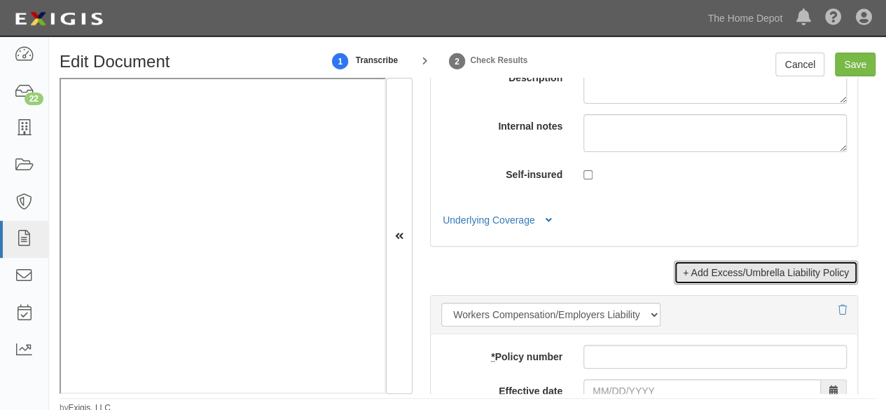
drag, startPoint x: 745, startPoint y: 289, endPoint x: 608, endPoint y: 198, distance: 164.7
click at [744, 284] on link "+ Add Excess/Umbrella Liability Policy" at bounding box center [766, 273] width 184 height 24
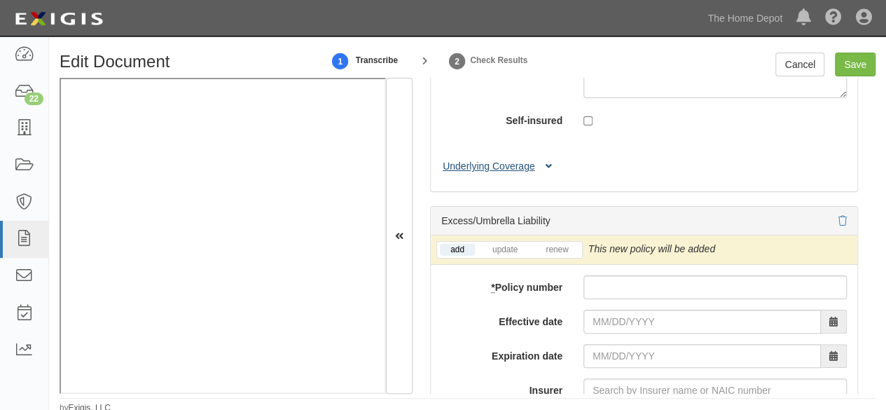
click at [511, 174] on button "Underlying Coverage" at bounding box center [499, 166] width 116 height 15
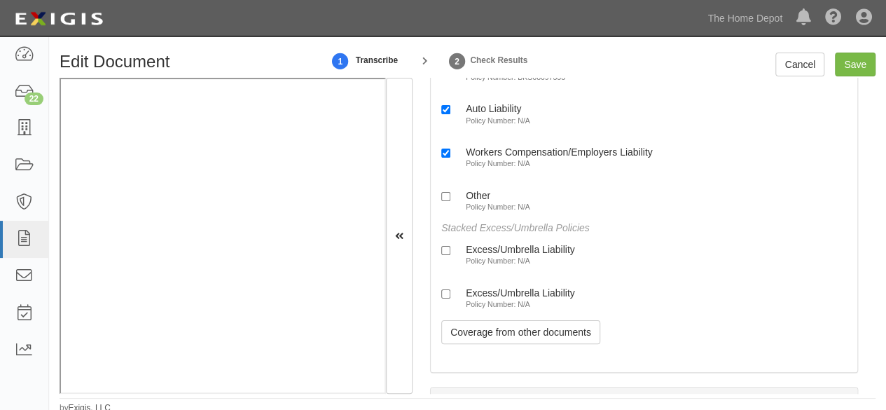
scroll to position [3726, 0]
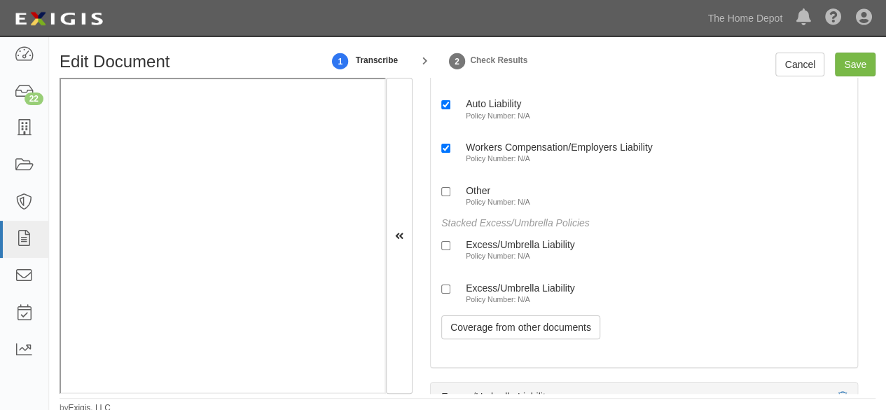
click at [499, 258] on label "Excess/Umbrella Liability Policy Number: N/A" at bounding box center [508, 249] width 134 height 23
click at [450, 250] on input "Excess/Umbrella Liability Policy Number: N/A" at bounding box center [445, 245] width 9 height 9
checkbox input "true"
click at [494, 293] on div "Excess/Umbrella Liability" at bounding box center [520, 288] width 109 height 12
click at [450, 293] on input "Excess/Umbrella Liability Policy Number: N/A" at bounding box center [445, 288] width 9 height 9
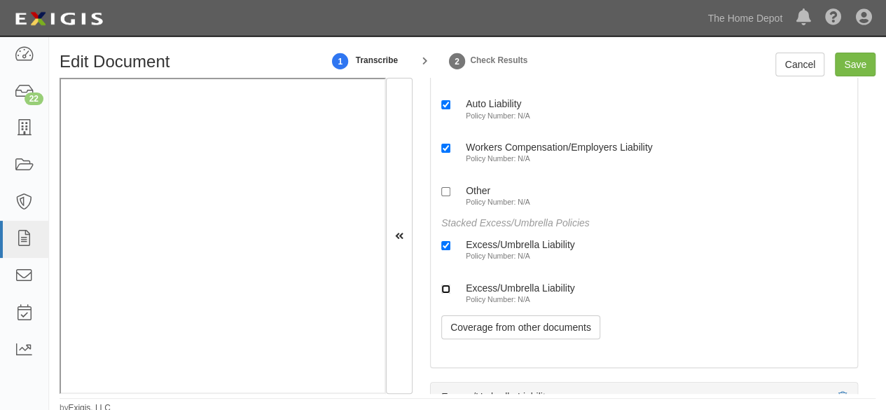
checkbox input "true"
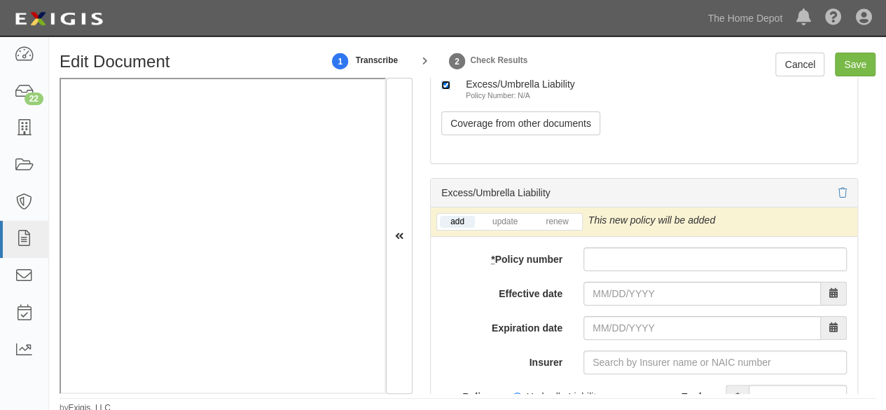
scroll to position [3937, 0]
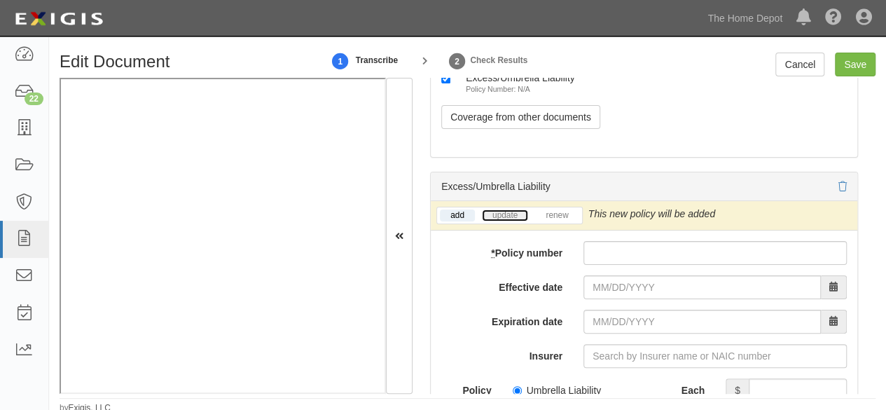
click at [508, 220] on link "update" at bounding box center [505, 215] width 46 height 12
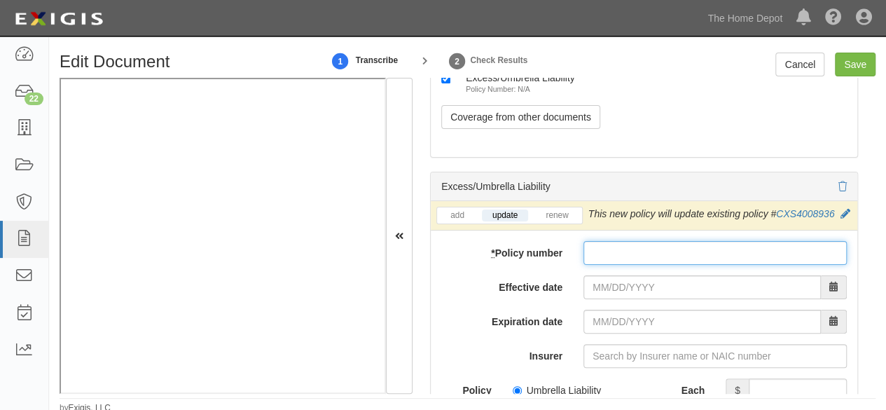
click at [611, 265] on input "* Policy number" at bounding box center [714, 253] width 263 height 24
paste input "AEXL000000012-5762326"
type input "AEXL000000012-5762326"
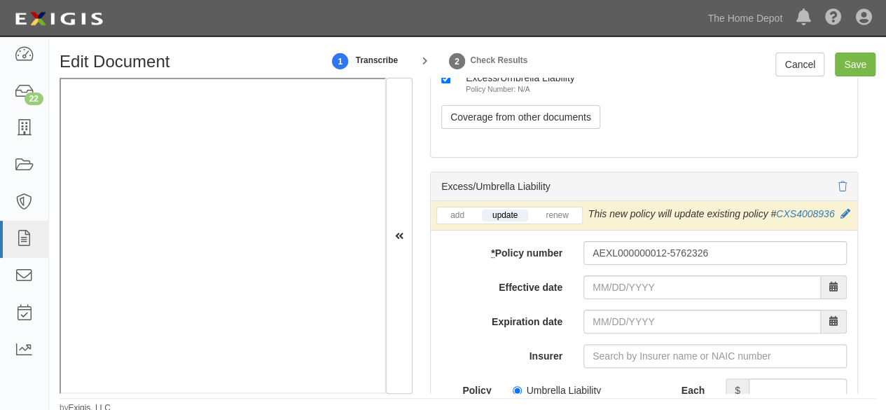
click at [840, 219] on icon at bounding box center [845, 214] width 10 height 10
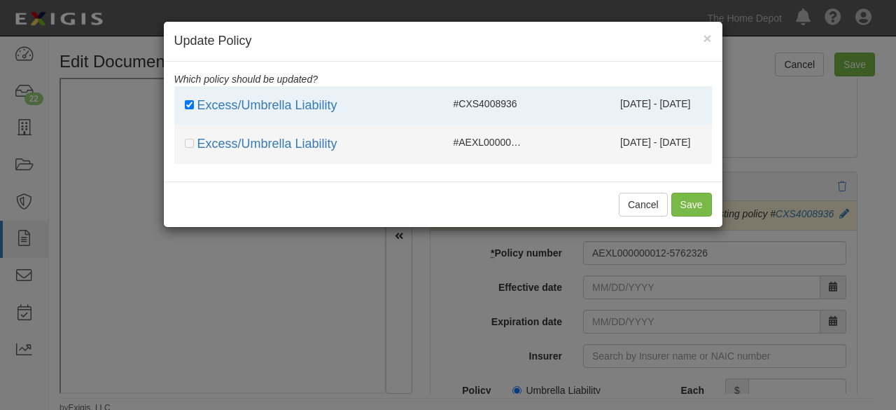
click at [572, 142] on div "09/12/2024 - 09/12/2025" at bounding box center [622, 142] width 179 height 14
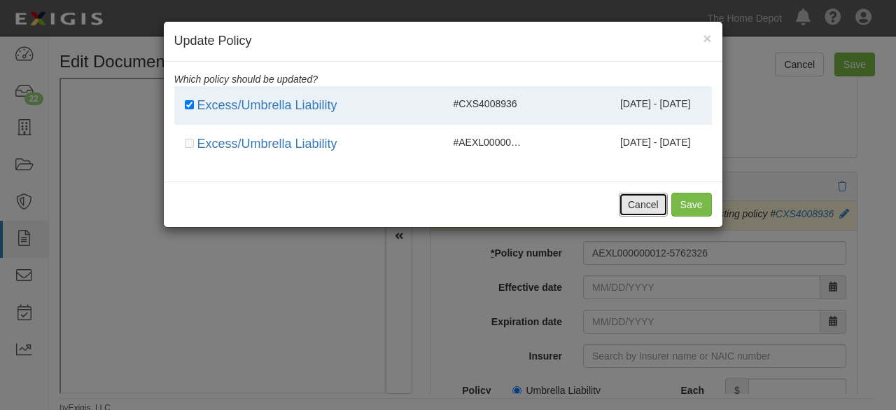
drag, startPoint x: 634, startPoint y: 205, endPoint x: 663, endPoint y: 252, distance: 54.6
click at [636, 205] on button "Cancel" at bounding box center [643, 205] width 49 height 24
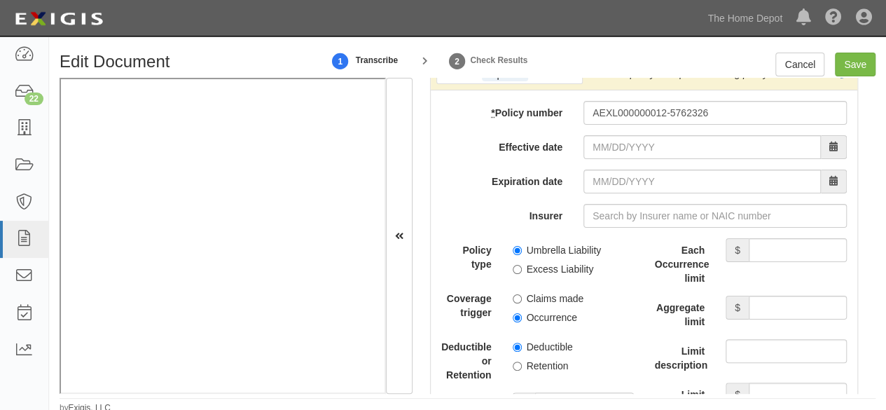
scroll to position [4147, 0]
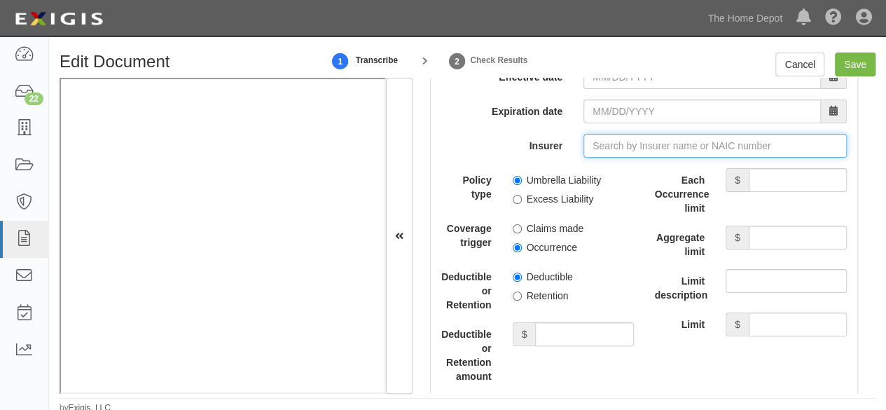
click at [606, 158] on input "Insurer" at bounding box center [714, 146] width 263 height 24
paste input "Attain Specialty"
type input "Atta"
type input "Attijari Assurance (0) NR Rating"
type input "At"
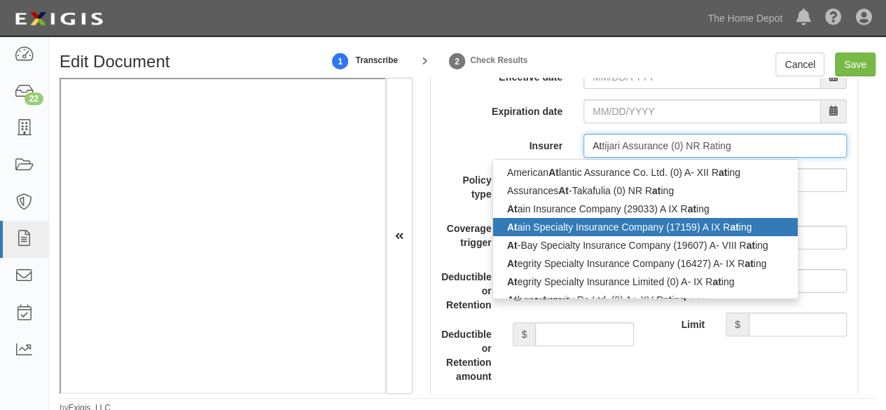
click at [570, 236] on div "At ain Specialty Insurance Company (17159) A IX R at ing" at bounding box center [645, 227] width 305 height 18
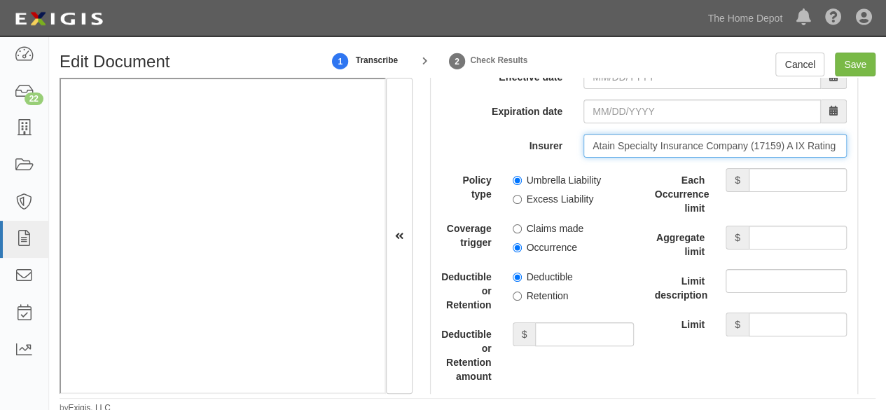
type input "Atain Specialty Insurance Company (17159) A IX Rating"
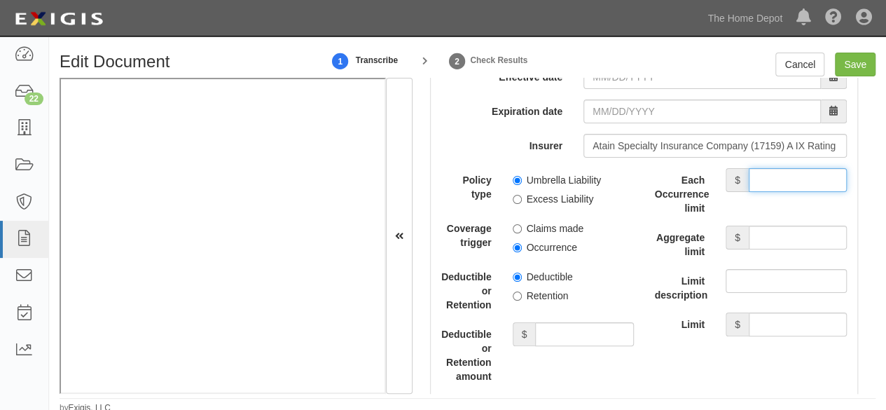
click at [796, 192] on input "Each Occurrence limit" at bounding box center [798, 180] width 98 height 24
type input "2,000,000"
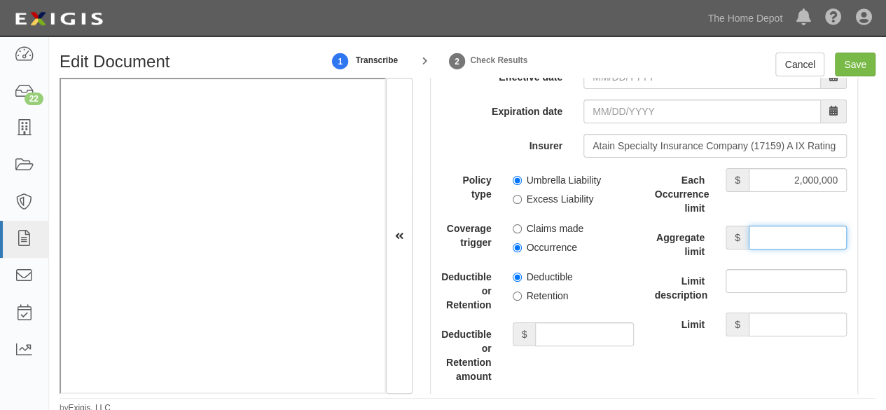
click at [788, 249] on input "Aggregate limit" at bounding box center [798, 238] width 98 height 24
type input "2,000,000"
click at [609, 279] on div "Policy type Umbrella Liability Excess Liability Coverage trigger Claims made Oc…" at bounding box center [537, 319] width 193 height 302
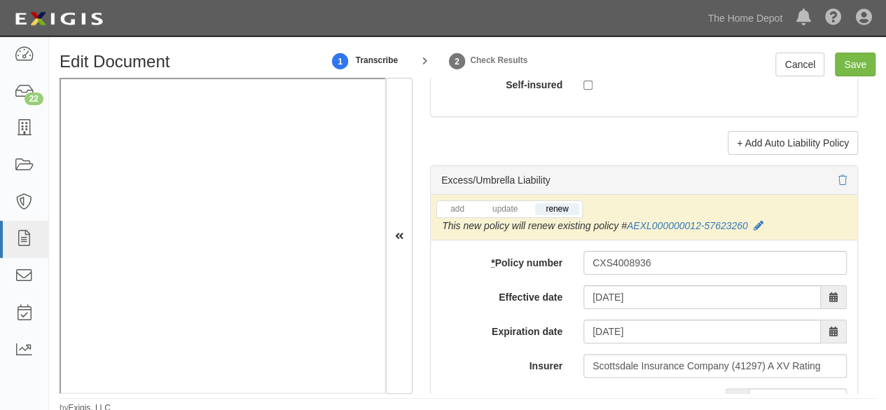
scroll to position [2886, 0]
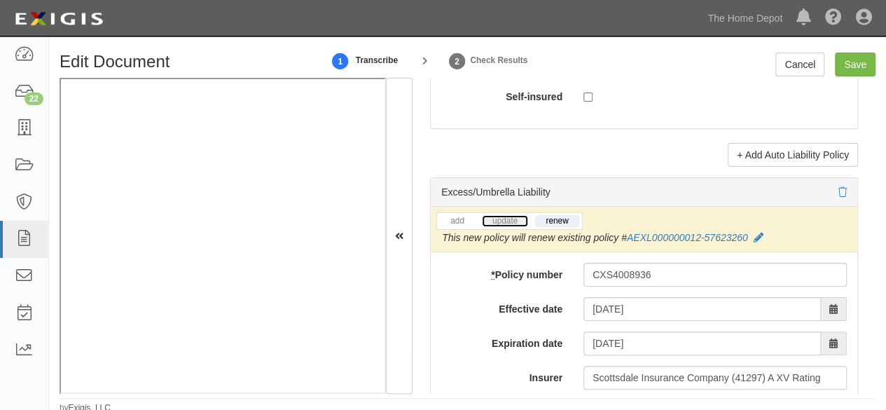
drag, startPoint x: 493, startPoint y: 233, endPoint x: 506, endPoint y: 230, distance: 12.8
click at [492, 227] on link "update" at bounding box center [505, 221] width 46 height 12
click at [761, 243] on icon at bounding box center [761, 238] width 10 height 10
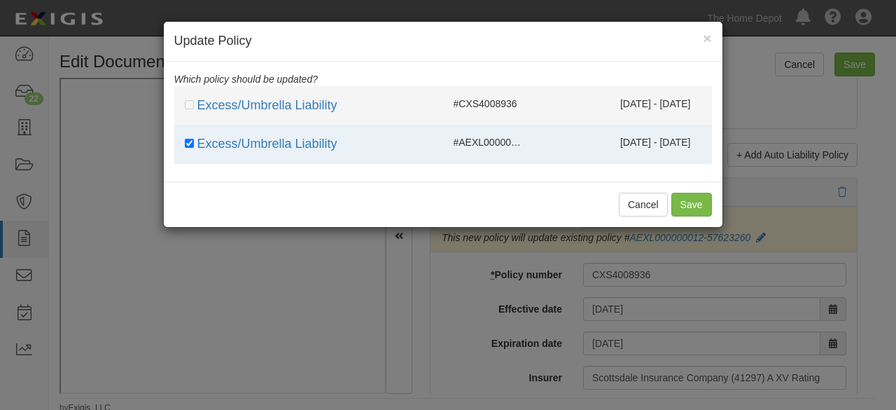
click at [529, 103] on div "#CXS4008936" at bounding box center [488, 104] width 90 height 14
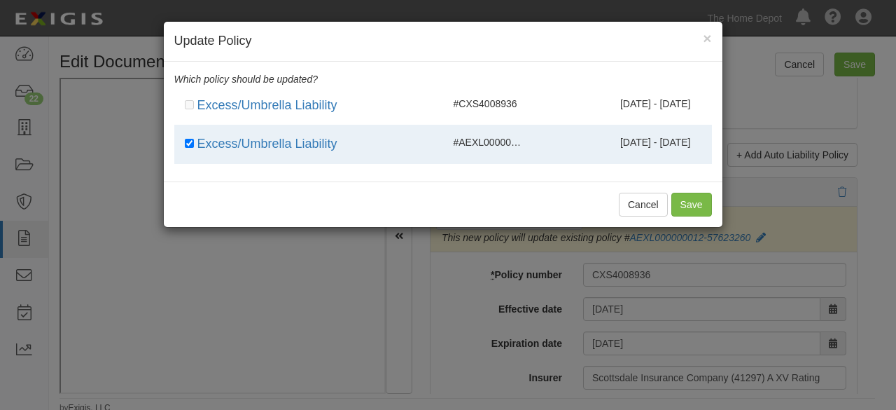
click at [527, 151] on div "Excess/Umbrella Liability #AEXL000000012-57623260 09/12/2024 - 09/12/2025" at bounding box center [443, 144] width 538 height 18
checkbox input "false"
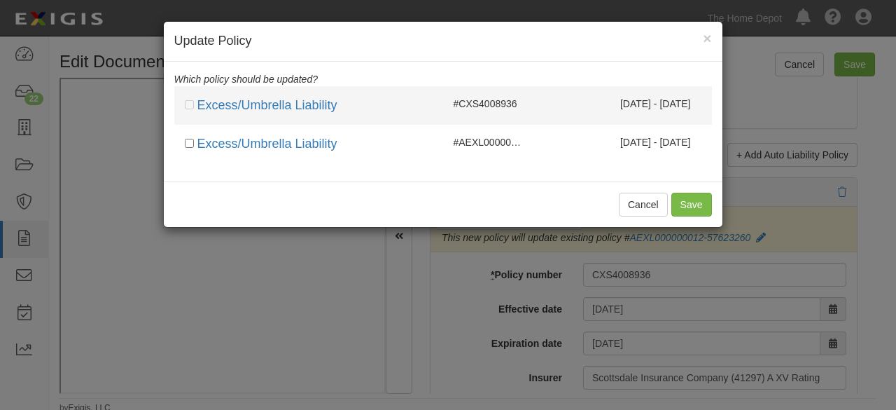
click at [527, 104] on div "#CXS4008936" at bounding box center [488, 104] width 90 height 14
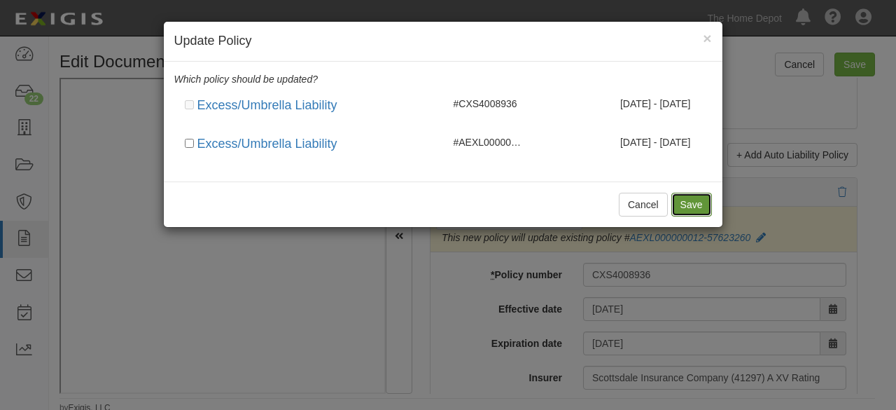
click at [698, 207] on button "Save" at bounding box center [692, 205] width 41 height 24
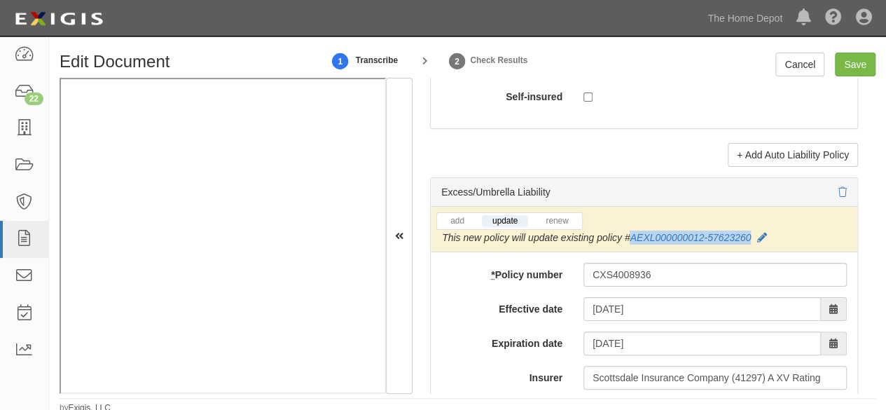
drag, startPoint x: 754, startPoint y: 244, endPoint x: 631, endPoint y: 251, distance: 122.8
click at [631, 244] on div "This new policy will update existing policy # AEXL000000012-57623260" at bounding box center [604, 237] width 324 height 14
copy link "AEXL000000012-57623260"
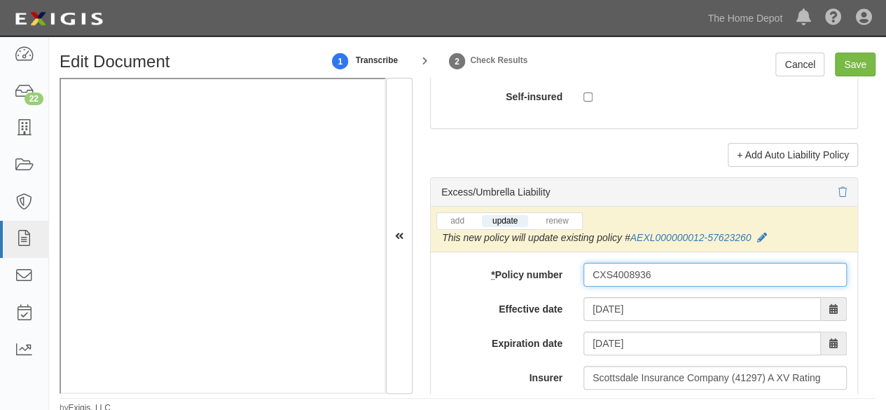
click at [659, 286] on input "CXS4008936" at bounding box center [714, 275] width 263 height 24
paste input "AEXL000000012-57623260"
type input "CXS4008936"
drag, startPoint x: 661, startPoint y: 284, endPoint x: 453, endPoint y: 312, distance: 209.8
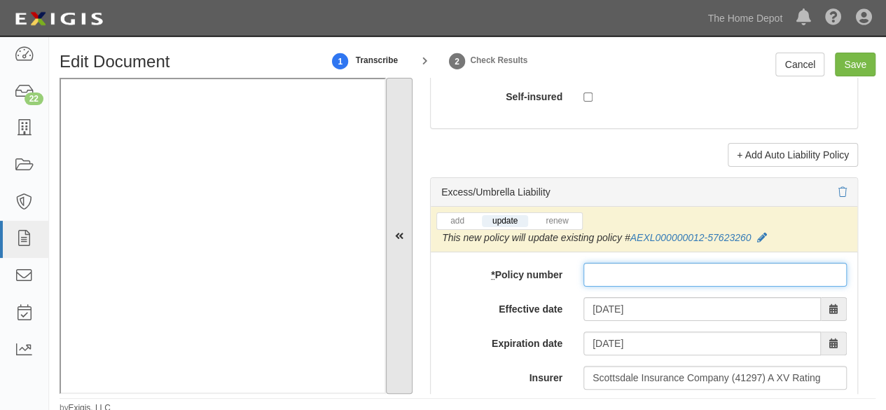
paste input "AEXL000000012-57623260"
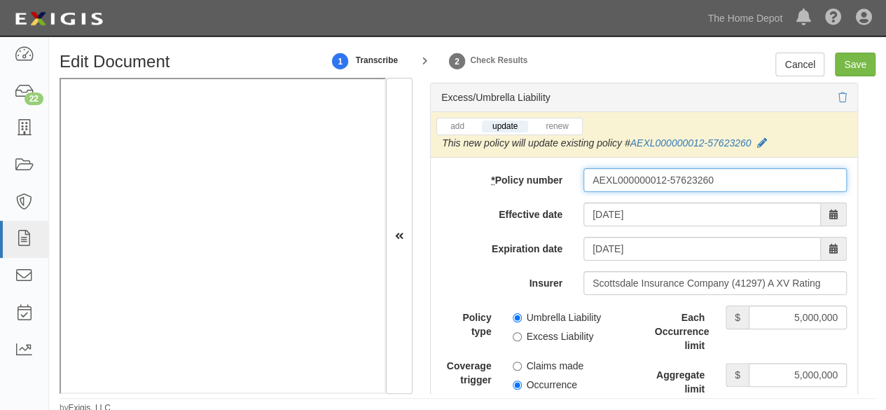
scroll to position [3026, 0]
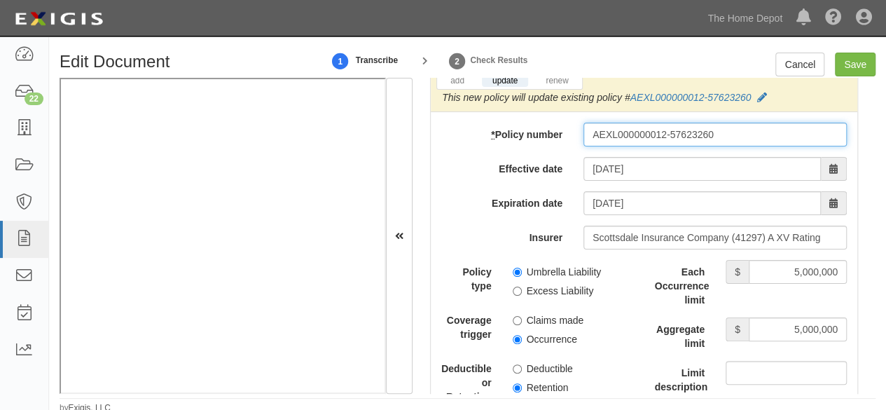
type input "AEXL000000012-57623260"
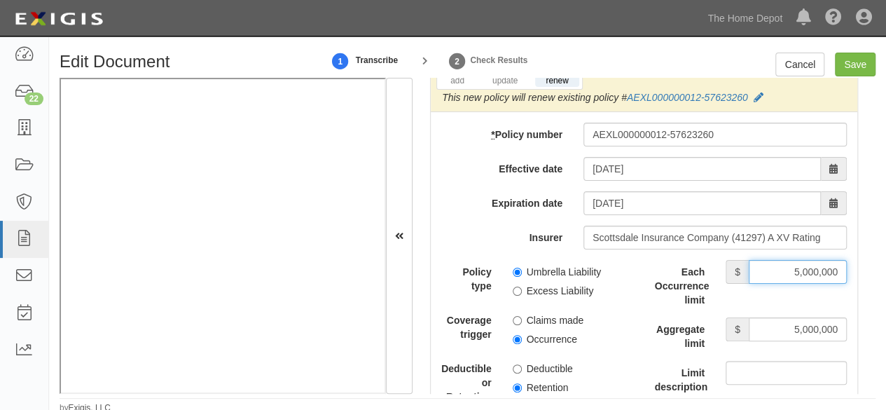
drag, startPoint x: 807, startPoint y: 282, endPoint x: 860, endPoint y: 282, distance: 53.2
click at [860, 282] on div "Document Details Received: 09/12/2025 Party TREEKEEPER LLC TREEKEEPER LLC 10005…" at bounding box center [643, 235] width 463 height 315
type input "2,000,000"
drag, startPoint x: 779, startPoint y: 328, endPoint x: 870, endPoint y: 338, distance: 91.6
click at [871, 338] on div "Document Details Received: 09/12/2025 Party TREEKEEPER LLC TREEKEEPER LLC 10005…" at bounding box center [643, 235] width 463 height 315
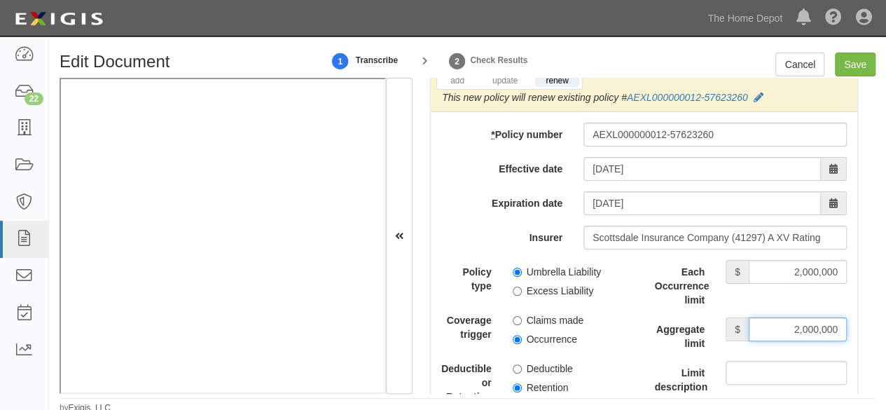
type input "2,000,000"
drag, startPoint x: 514, startPoint y: 300, endPoint x: 517, endPoint y: 293, distance: 7.5
click at [514, 296] on input "Excess Liability" at bounding box center [517, 290] width 9 height 9
radio input "true"
click at [514, 344] on input "Occurrence" at bounding box center [517, 339] width 9 height 9
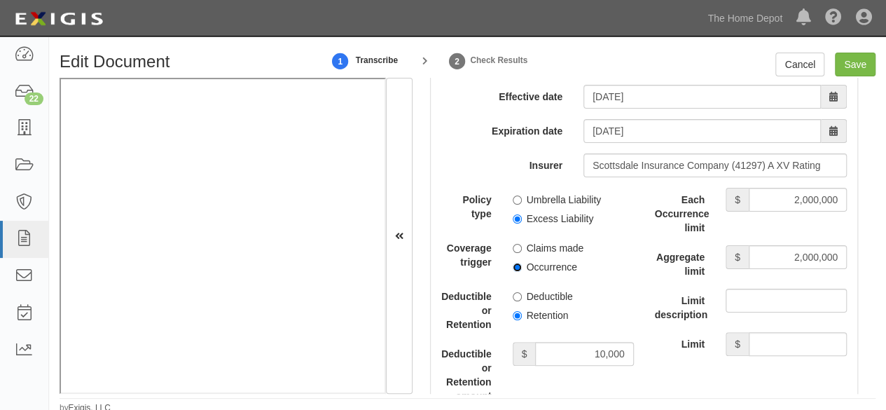
scroll to position [3236, 0]
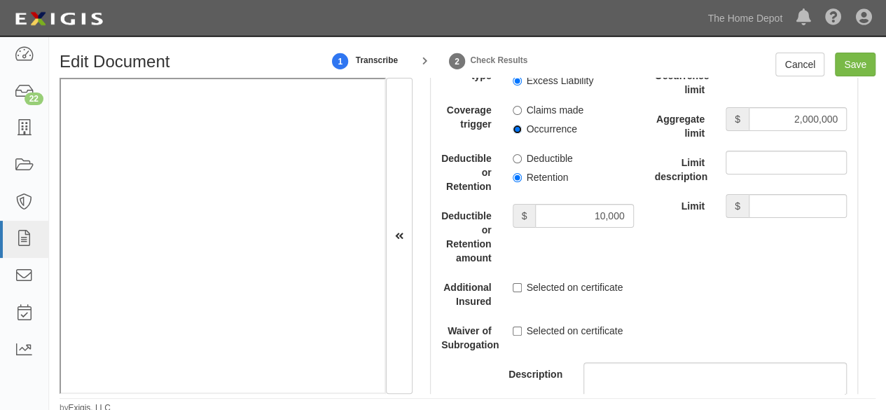
click at [517, 134] on input "Occurrence" at bounding box center [517, 129] width 9 height 9
click at [517, 182] on input "Retention" at bounding box center [517, 177] width 9 height 9
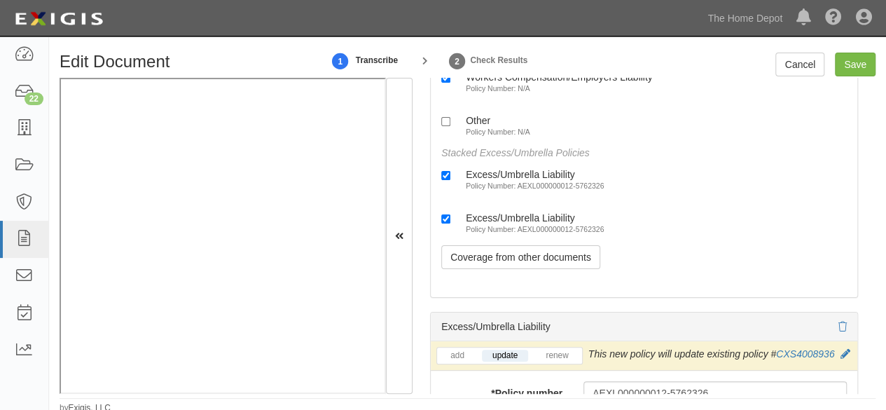
scroll to position [3937, 0]
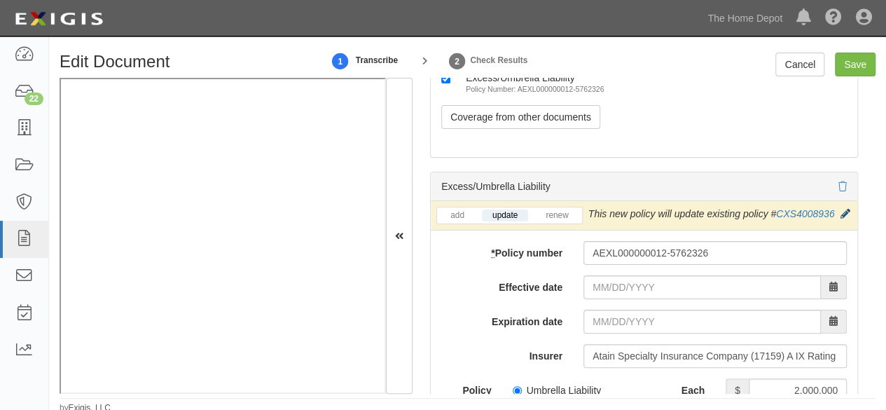
click at [840, 219] on icon at bounding box center [845, 214] width 10 height 10
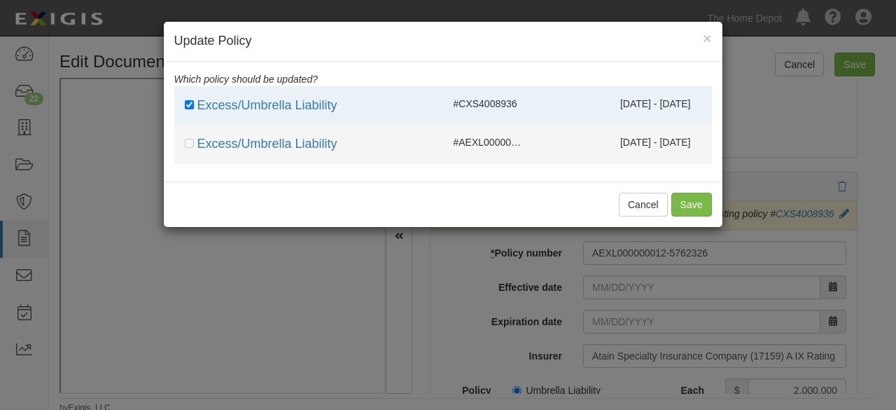
click at [516, 142] on span "#AEXL000000012-57623260" at bounding box center [517, 142] width 127 height 11
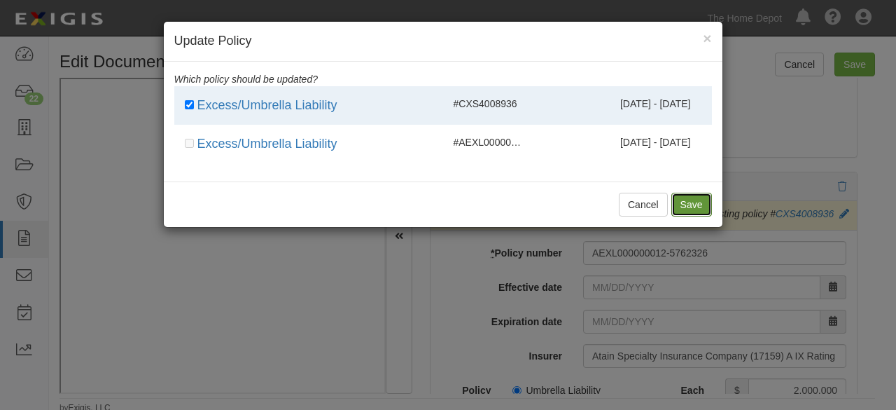
click at [700, 205] on button "Save" at bounding box center [692, 205] width 41 height 24
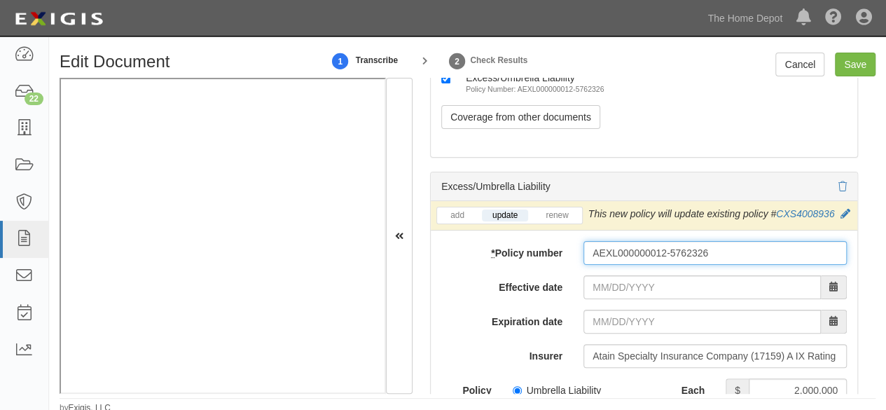
drag, startPoint x: 710, startPoint y: 274, endPoint x: 464, endPoint y: 293, distance: 246.6
paste input "CXS400893"
type input "CXS4008936"
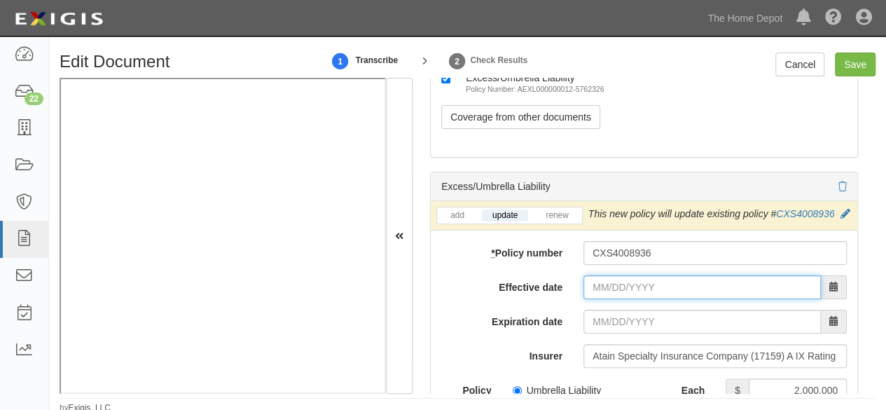
click at [610, 299] on input "Effective date" at bounding box center [701, 287] width 237 height 24
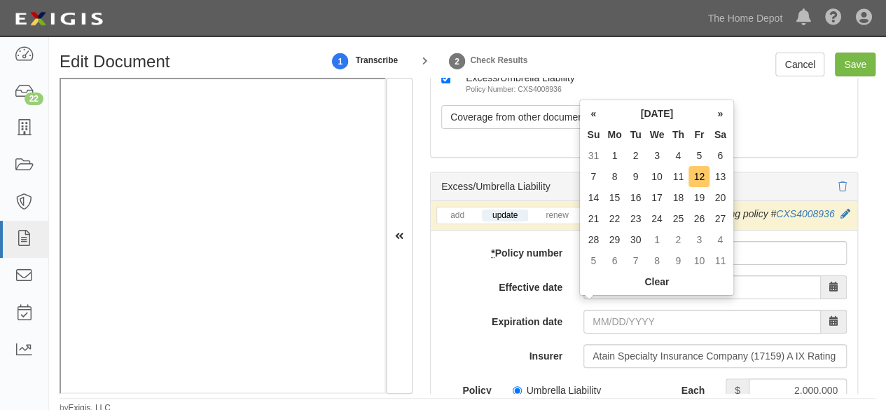
click at [699, 176] on td "12" at bounding box center [698, 176] width 21 height 21
type input "09/12/2025"
type input "09/12/2026"
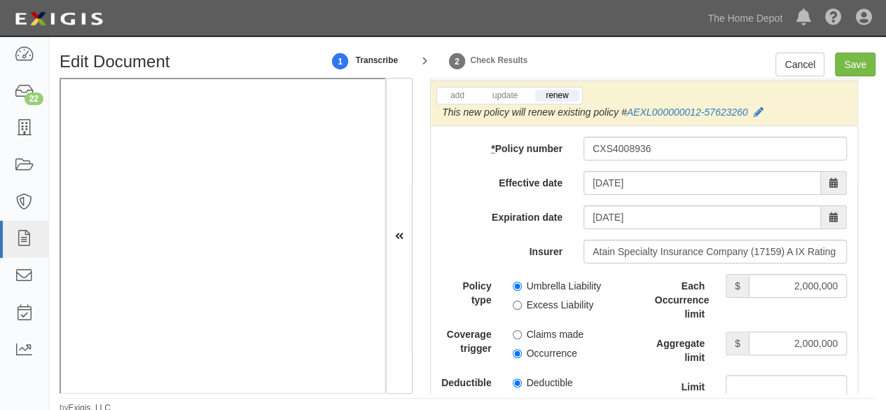
scroll to position [4147, 0]
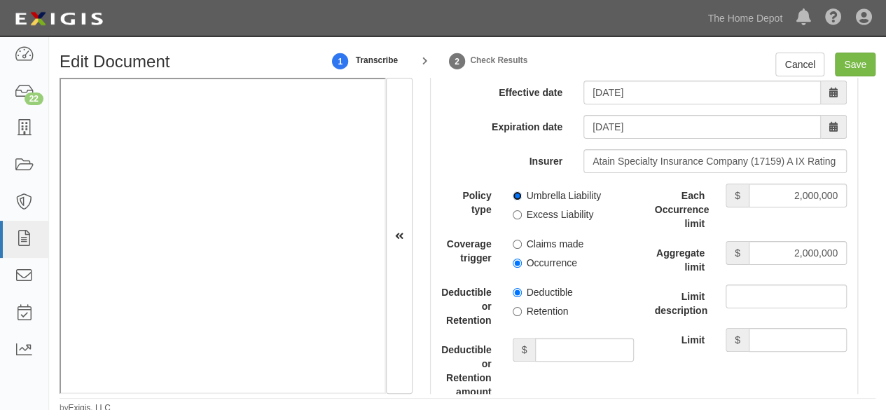
click at [515, 200] on input "Umbrella Liability" at bounding box center [517, 195] width 9 height 9
radio input "true"
drag, startPoint x: 515, startPoint y: 270, endPoint x: 529, endPoint y: 312, distance: 44.3
click at [516, 270] on label "Occurrence" at bounding box center [545, 263] width 64 height 14
click at [516, 268] on input "Occurrence" at bounding box center [517, 262] width 9 height 9
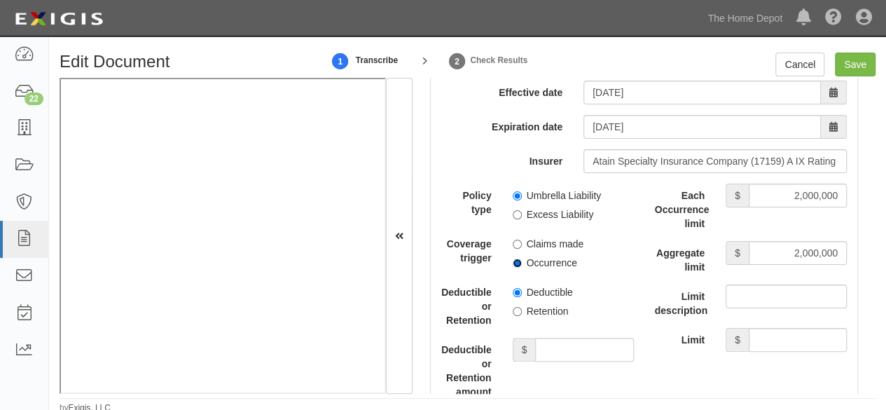
radio input "true"
drag, startPoint x: 515, startPoint y: 313, endPoint x: 564, endPoint y: 339, distance: 55.4
click at [517, 315] on input "Retention" at bounding box center [517, 311] width 9 height 9
radio input "true"
click at [571, 353] on input "Deductible or Retention amount" at bounding box center [584, 350] width 98 height 24
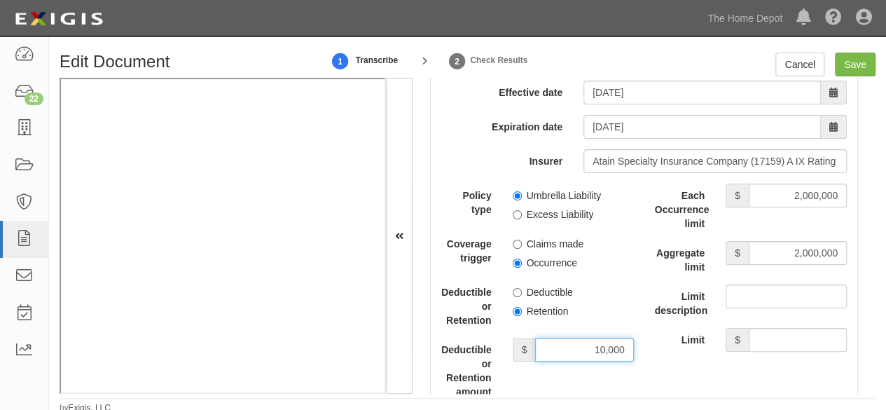
type input "10,000"
drag, startPoint x: 775, startPoint y: 198, endPoint x: 867, endPoint y: 205, distance: 92.7
click at [867, 205] on div "Document Details Received: 09/12/2025 Party TREEKEEPER LLC TREEKEEPER LLC 10005…" at bounding box center [643, 235] width 463 height 315
type input "5,000,000"
drag, startPoint x: 783, startPoint y: 258, endPoint x: 888, endPoint y: 265, distance: 105.3
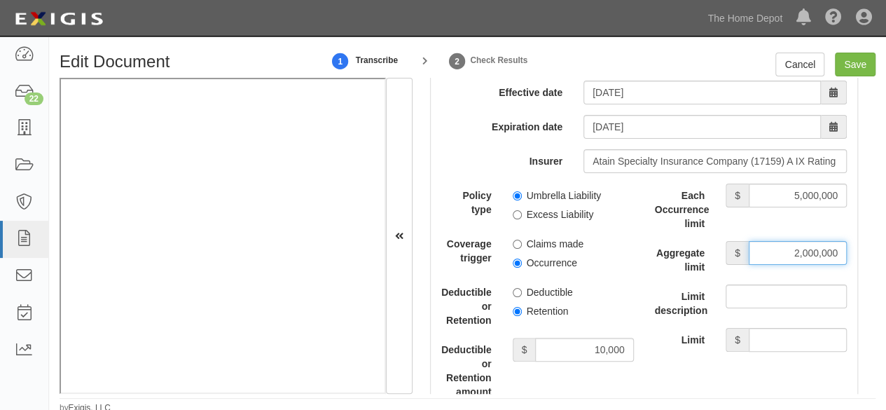
click at [885, 265] on html "Toggle navigation Dashboard 22 Inbox Parties Agreements Coverages Documents Mes…" at bounding box center [443, 207] width 886 height 414
type input "5,000,000"
click at [613, 284] on div "Policy type Umbrella Liability Excess Liability Coverage trigger Claims made Oc…" at bounding box center [537, 334] width 193 height 302
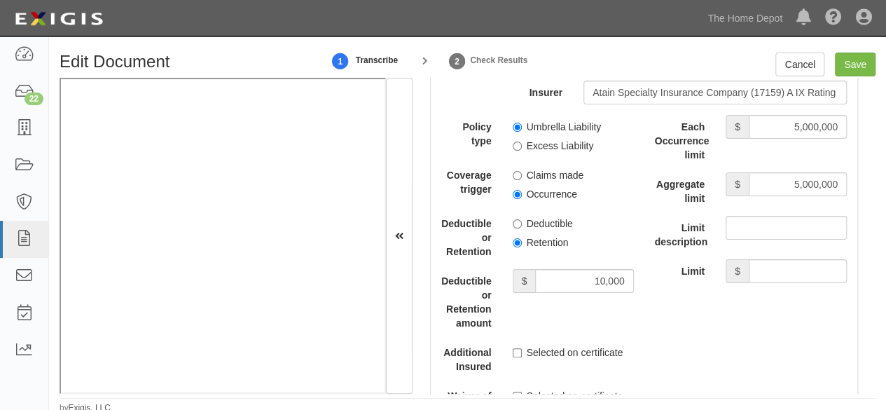
scroll to position [4287, 0]
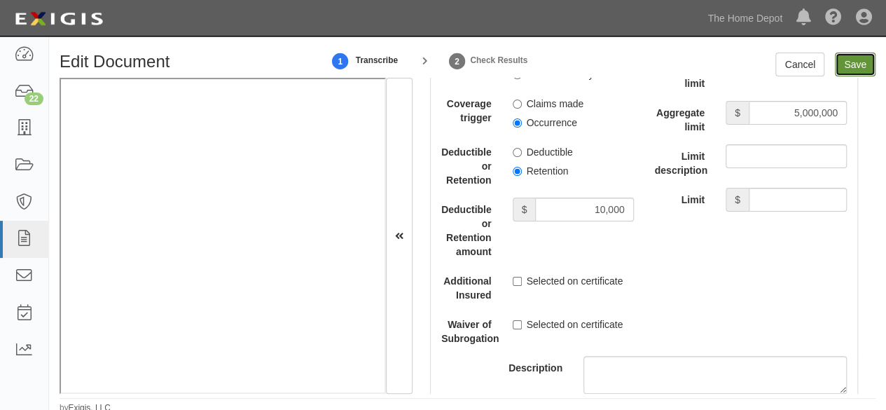
click at [851, 70] on input "Save" at bounding box center [855, 65] width 41 height 24
type input "1000000"
type input "2000000"
type input "10000"
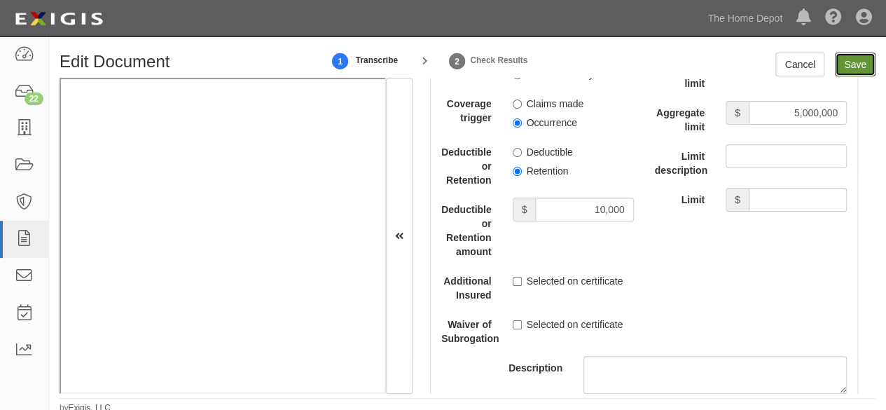
type input "2000000"
type input "10000"
type input "5000000"
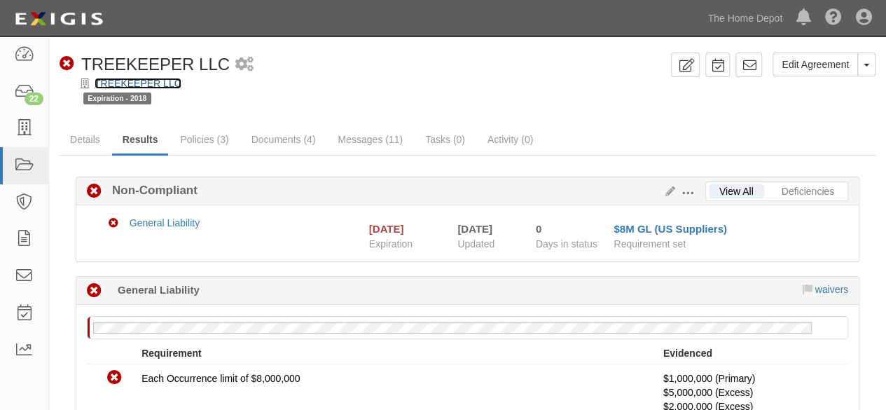
click at [144, 79] on link "TREEKEEPER LLC" at bounding box center [138, 83] width 87 height 11
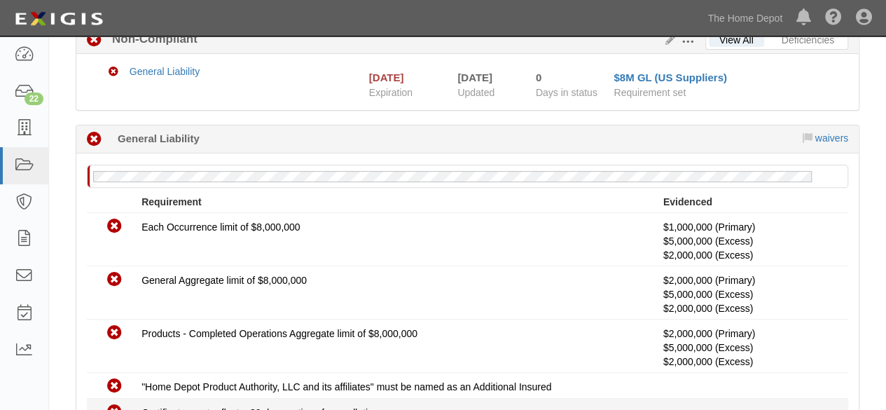
scroll to position [210, 0]
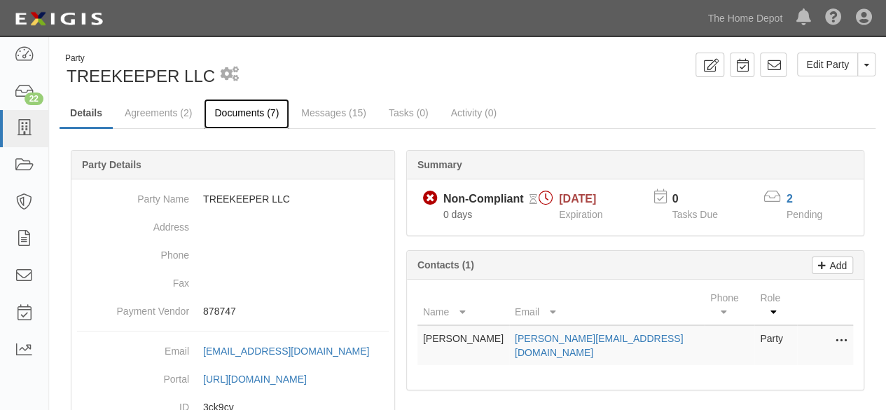
click at [254, 113] on link "Documents (7)" at bounding box center [246, 114] width 85 height 30
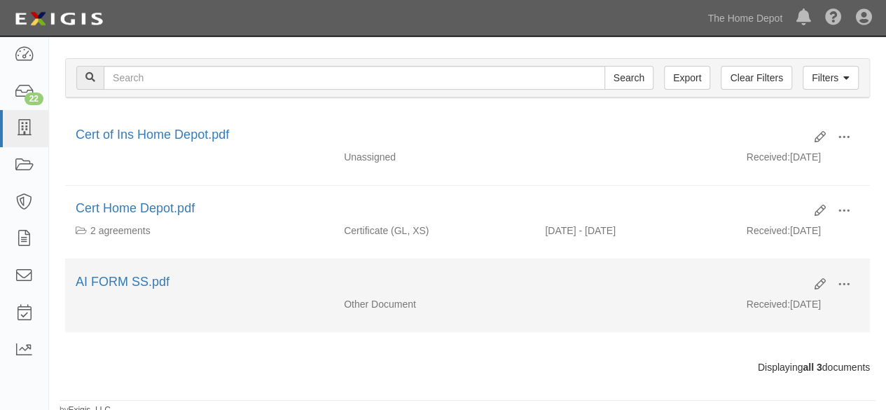
scroll to position [167, 0]
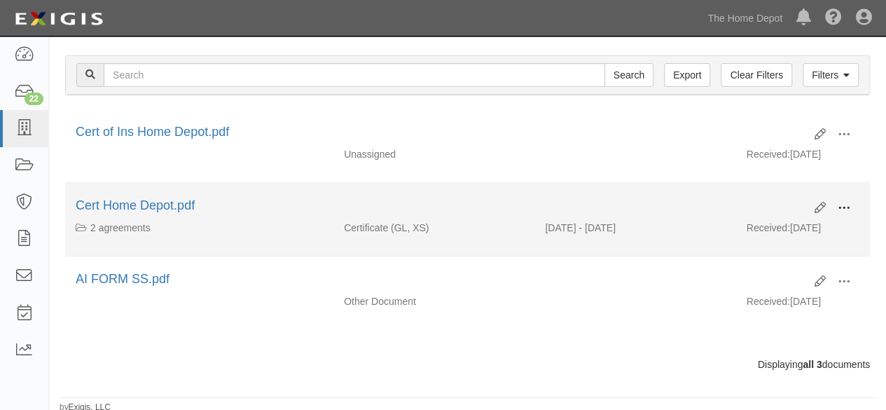
drag, startPoint x: 847, startPoint y: 201, endPoint x: 839, endPoint y: 204, distance: 8.9
click at [844, 202] on span at bounding box center [844, 208] width 13 height 13
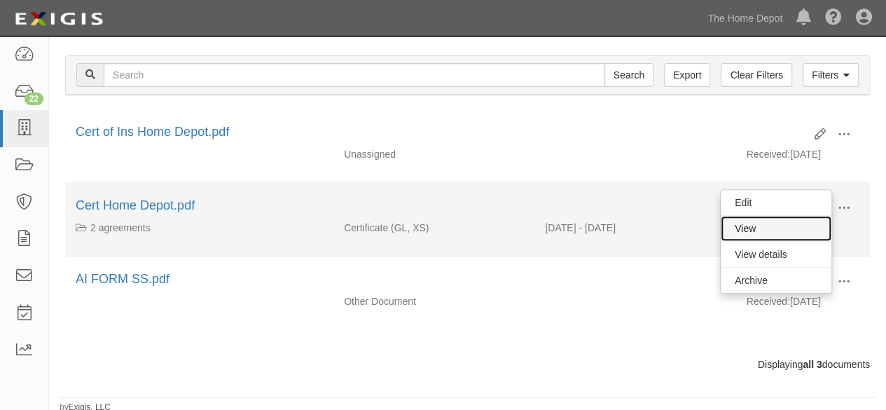
click at [758, 225] on link "View" at bounding box center [776, 228] width 111 height 25
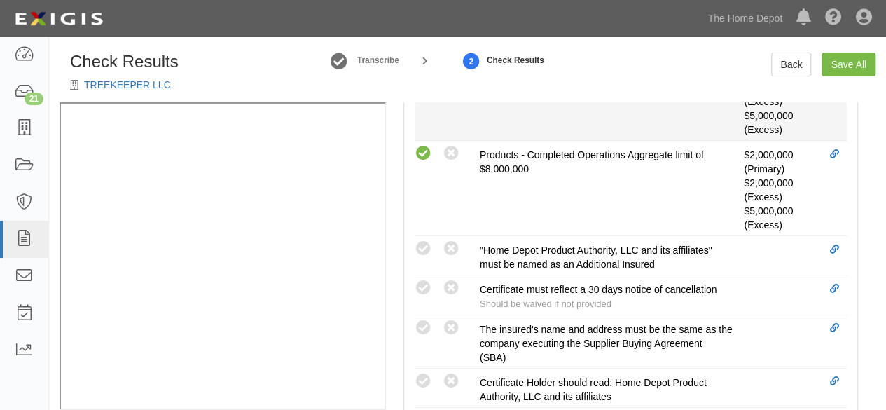
scroll to position [630, 0]
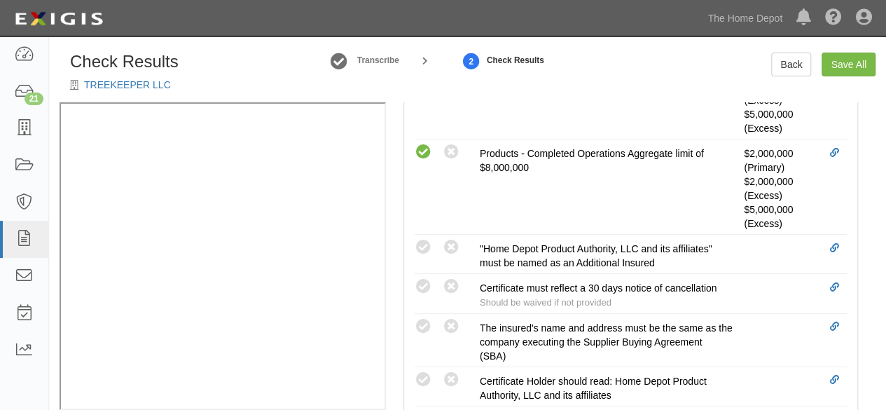
drag, startPoint x: 425, startPoint y: 323, endPoint x: 402, endPoint y: 326, distance: 23.3
click at [425, 323] on icon at bounding box center [424, 327] width 18 height 18
radio input "true"
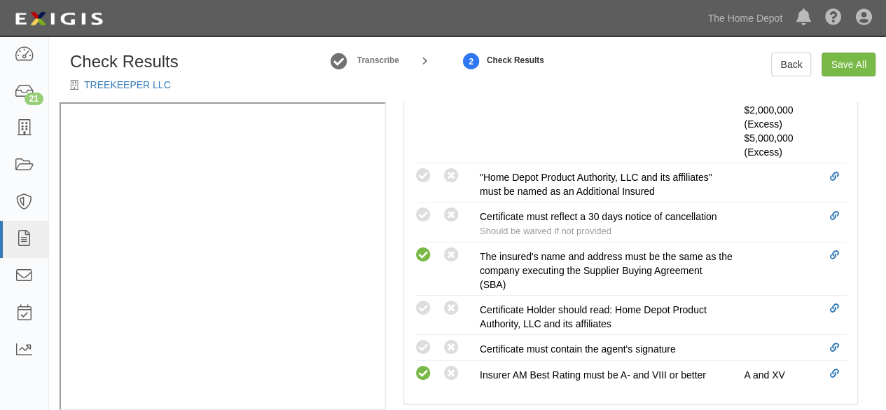
scroll to position [770, 0]
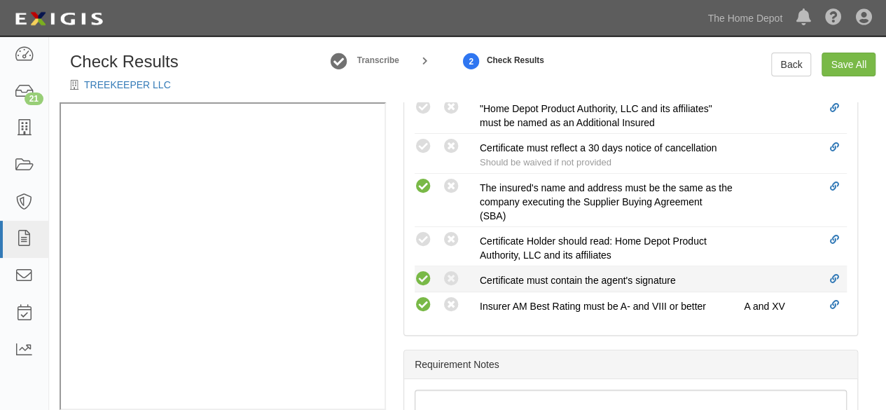
click at [424, 277] on icon at bounding box center [424, 279] width 18 height 18
radio input "true"
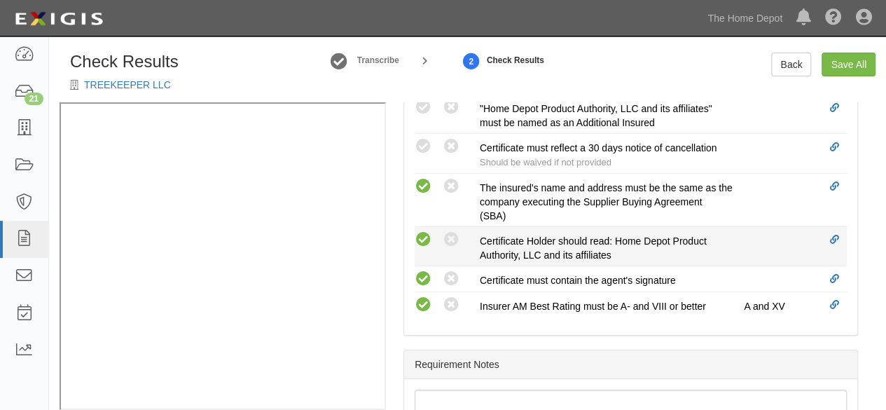
click at [426, 235] on icon at bounding box center [424, 240] width 18 height 18
radio input "true"
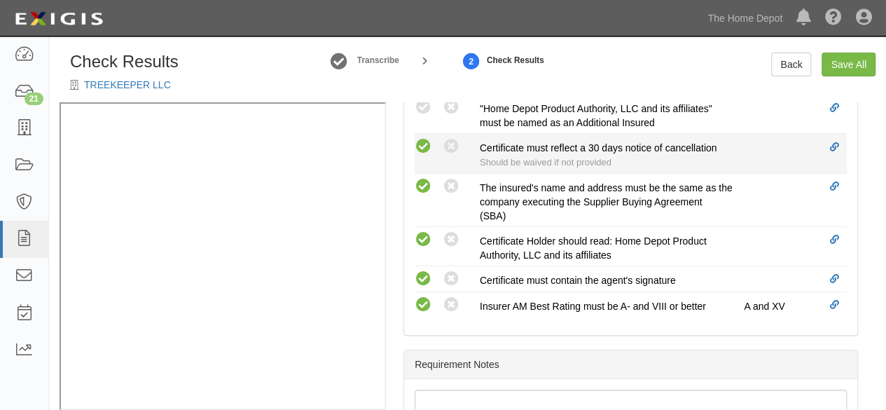
click at [425, 141] on icon at bounding box center [424, 147] width 18 height 18
radio input "true"
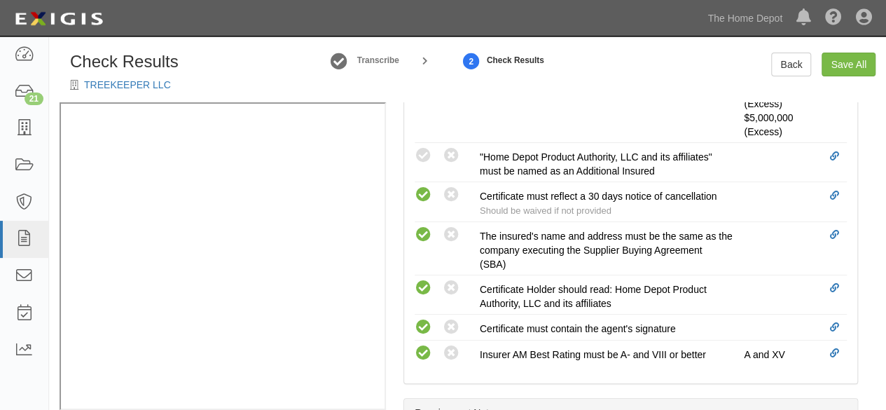
scroll to position [700, 0]
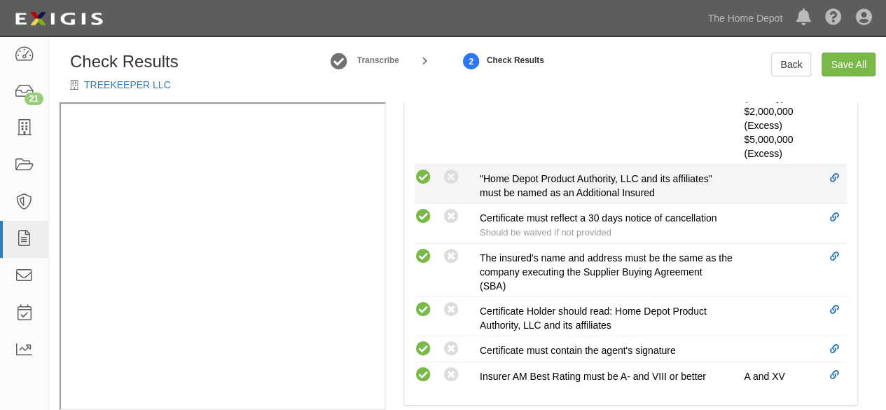
click at [427, 172] on icon at bounding box center [424, 178] width 18 height 18
radio input "true"
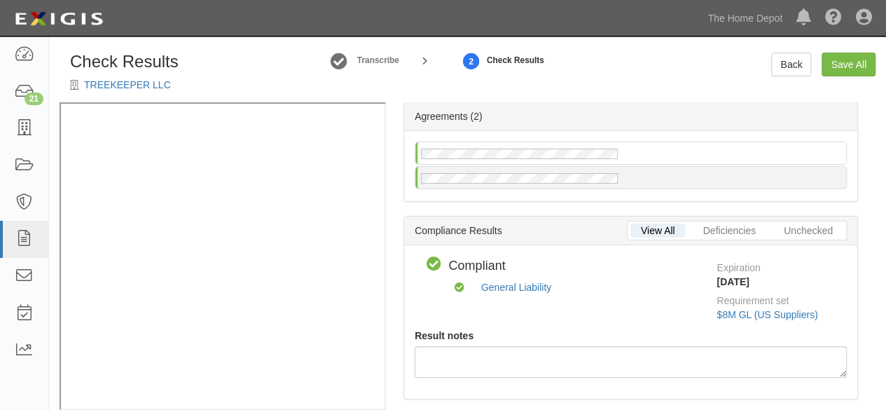
scroll to position [0, 0]
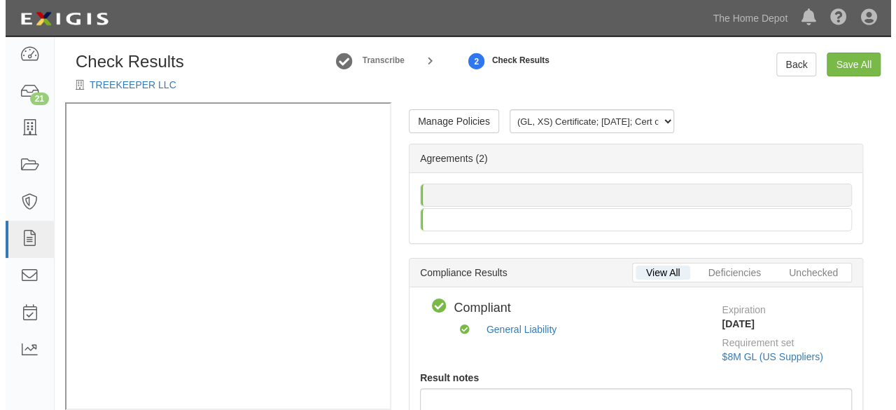
scroll to position [20, 0]
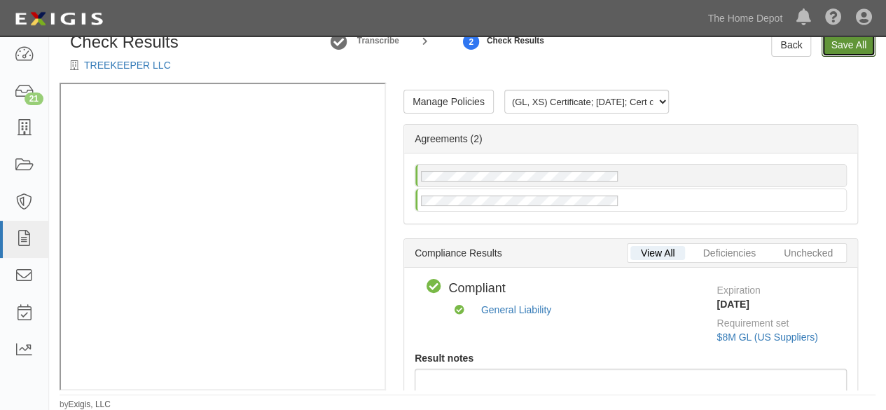
drag, startPoint x: 829, startPoint y: 39, endPoint x: 824, endPoint y: 52, distance: 14.4
click at [829, 38] on link "Save All" at bounding box center [848, 45] width 54 height 24
radio input "false"
radio input "true"
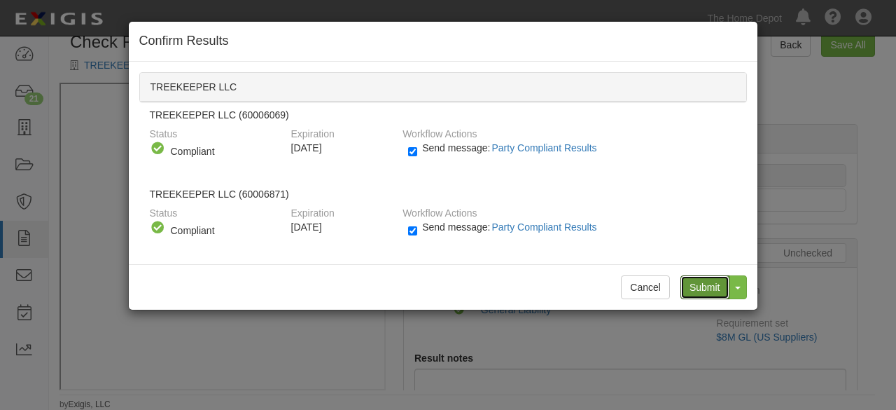
drag, startPoint x: 703, startPoint y: 281, endPoint x: 647, endPoint y: 249, distance: 64.6
click at [702, 281] on input "Submit" at bounding box center [705, 287] width 49 height 24
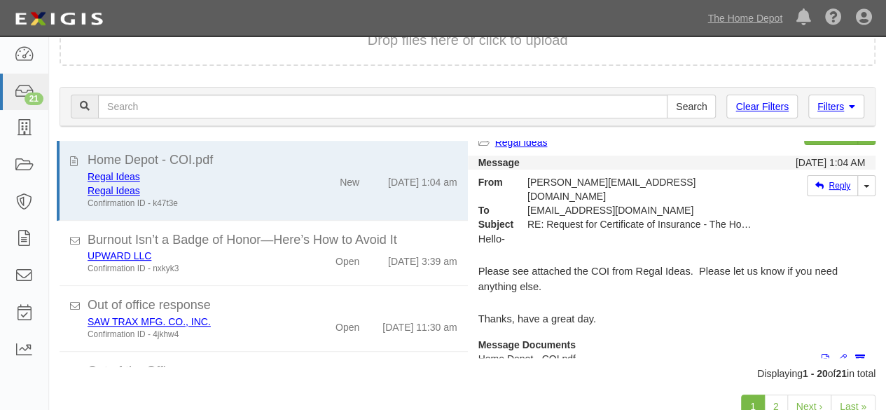
scroll to position [158, 0]
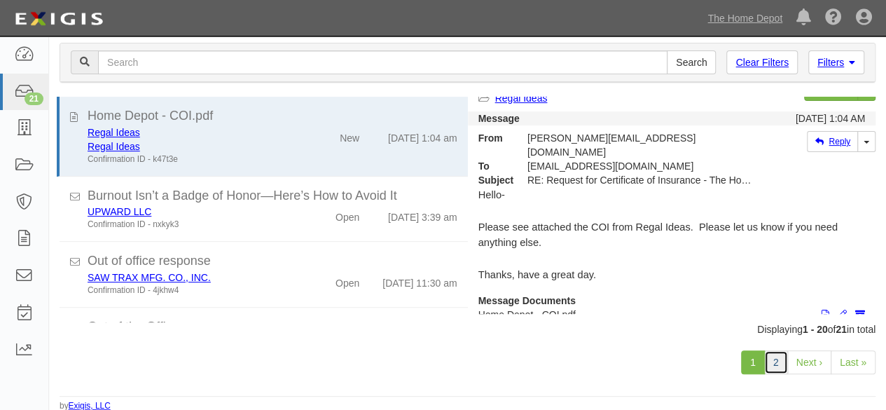
click at [775, 363] on link "2" at bounding box center [776, 362] width 24 height 24
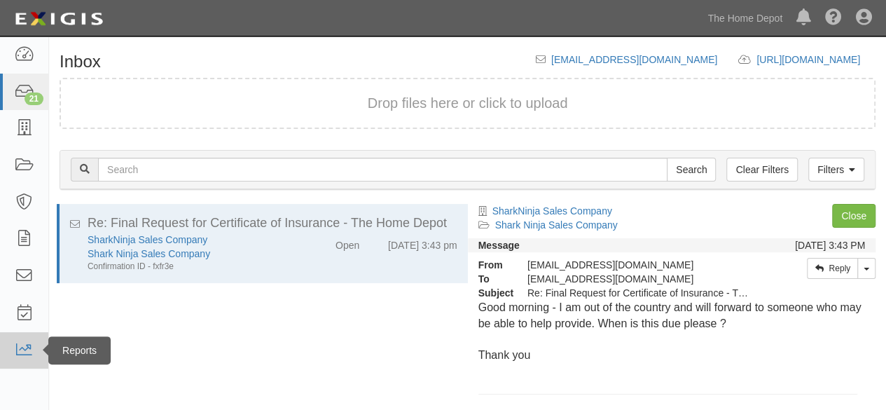
scroll to position [108, 0]
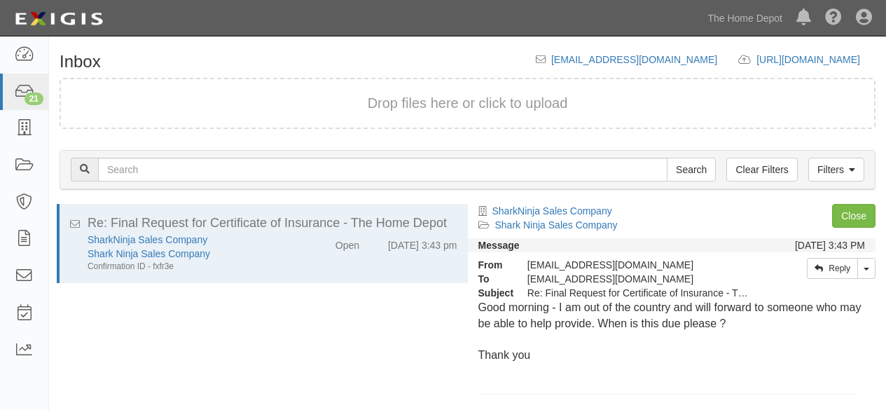
scroll to position [106, 0]
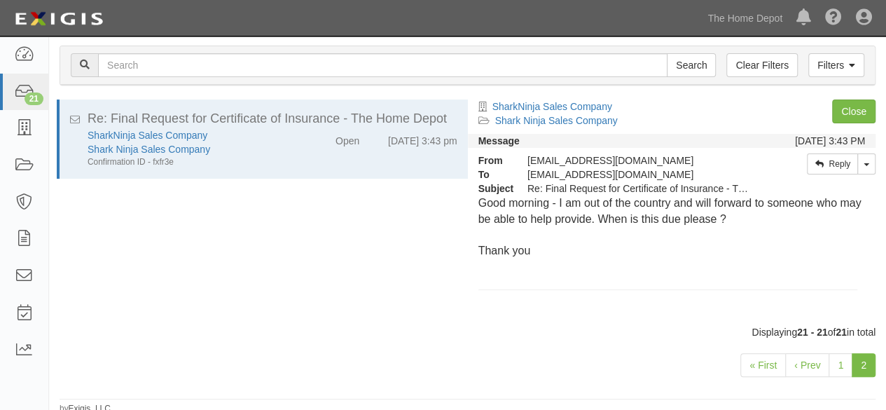
scroll to position [108, 0]
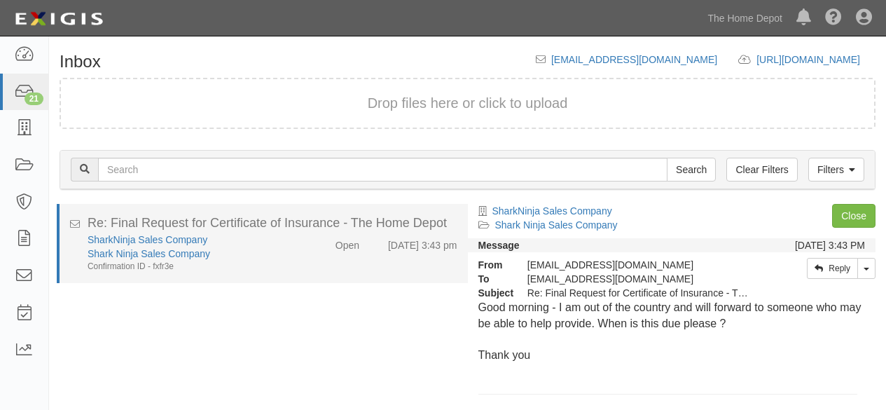
scroll to position [106, 0]
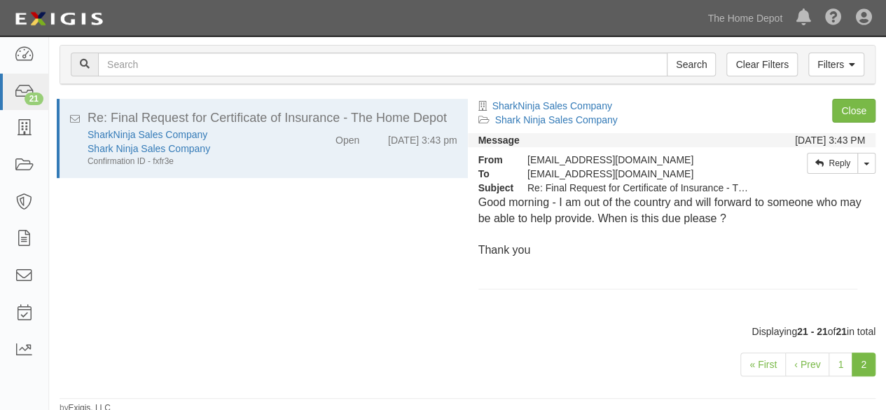
scroll to position [108, 0]
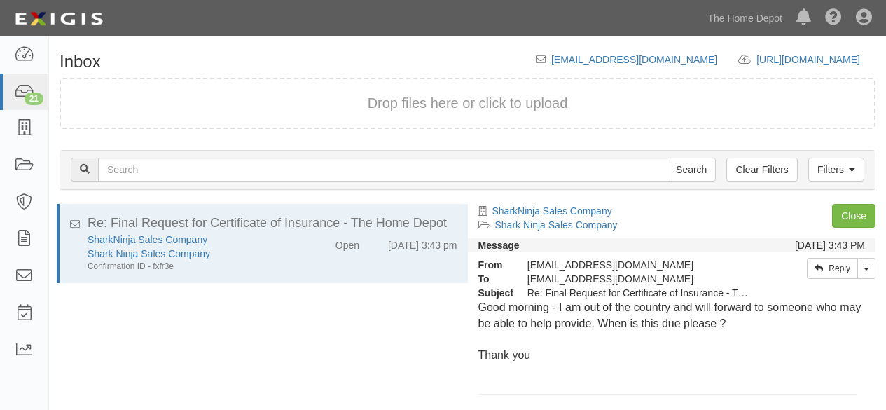
scroll to position [106, 0]
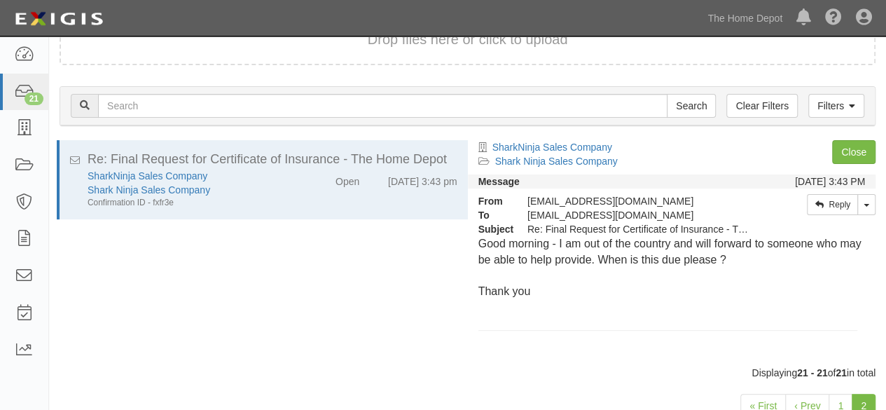
scroll to position [108, 0]
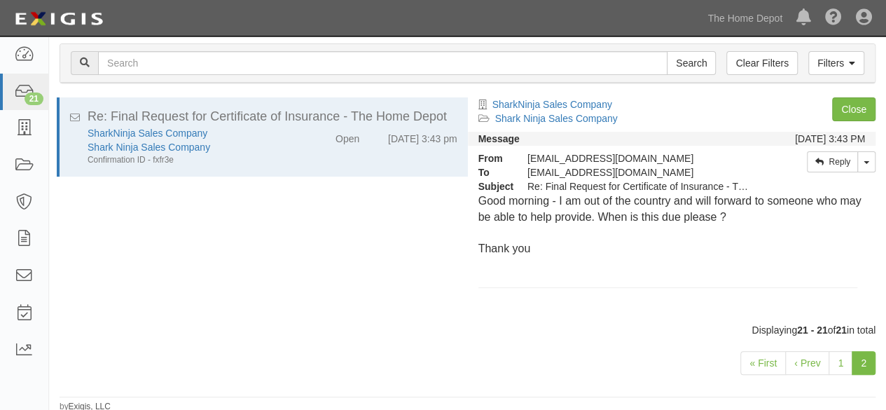
scroll to position [108, 0]
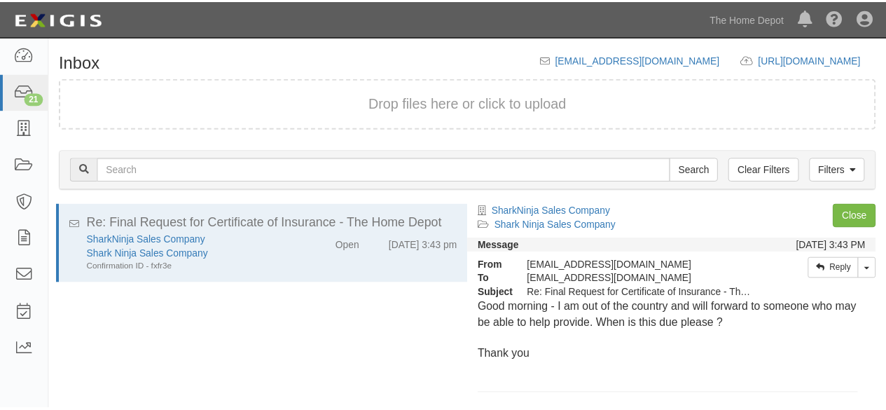
scroll to position [106, 0]
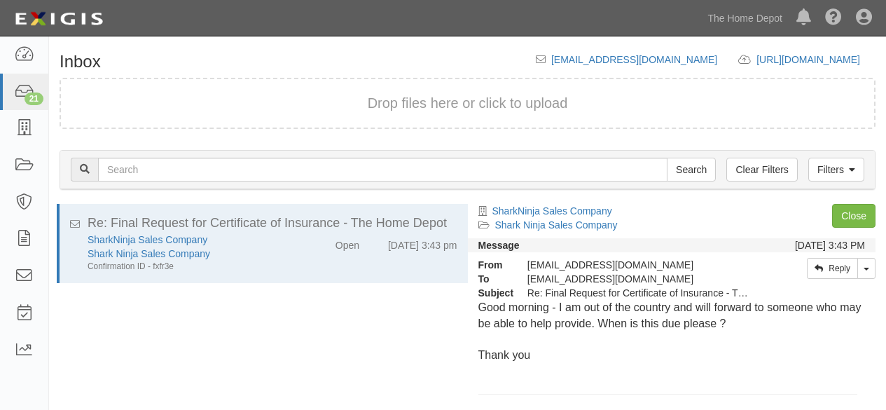
scroll to position [104, 0]
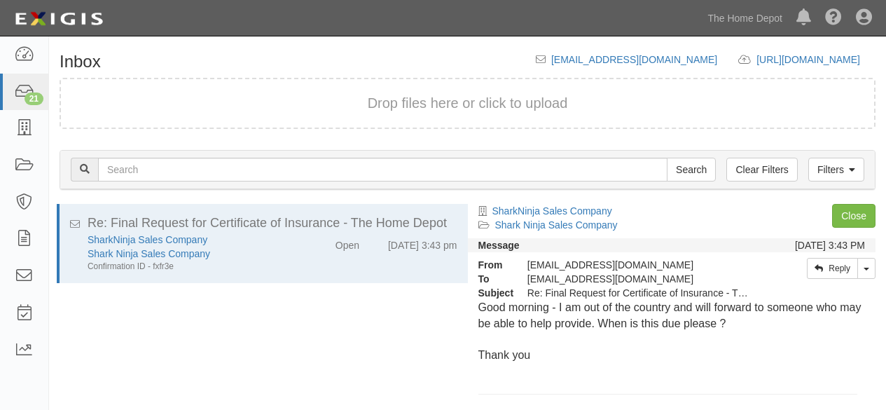
scroll to position [95, 0]
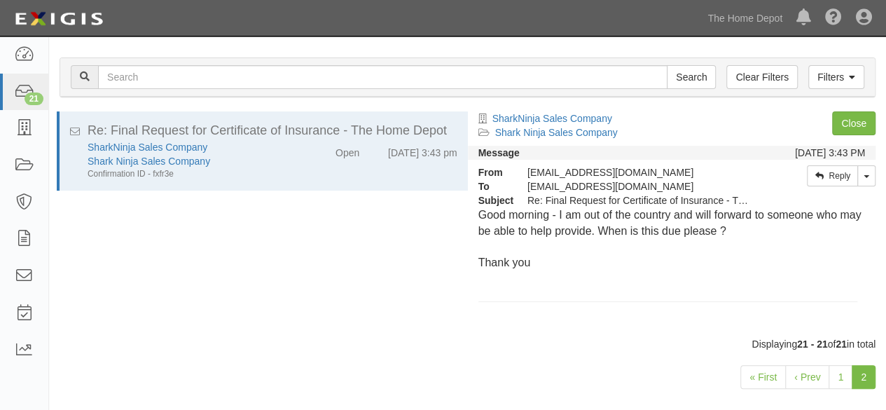
scroll to position [108, 0]
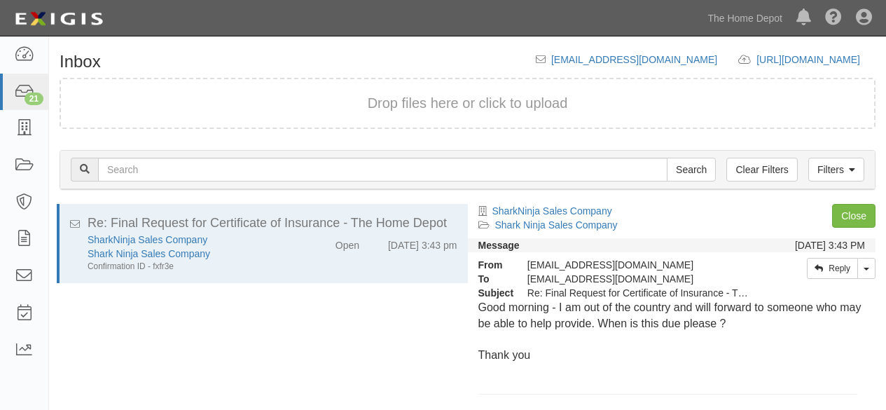
scroll to position [106, 0]
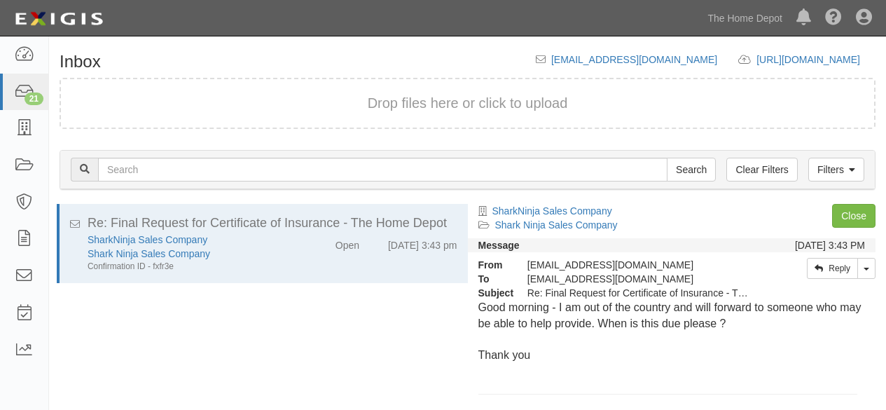
scroll to position [97, 0]
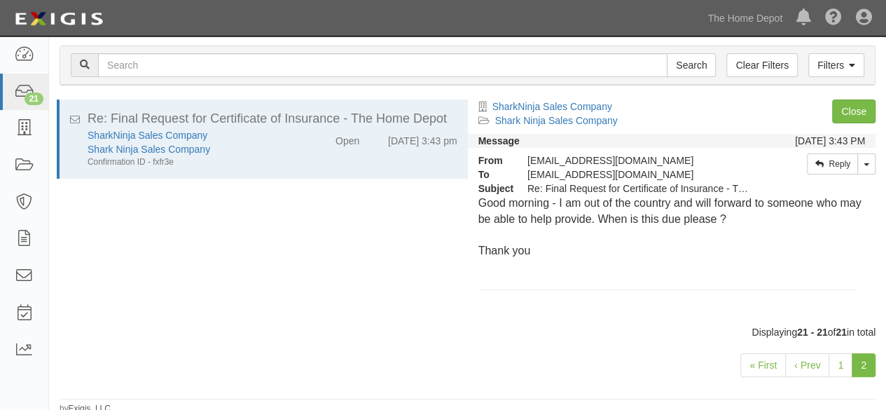
scroll to position [108, 0]
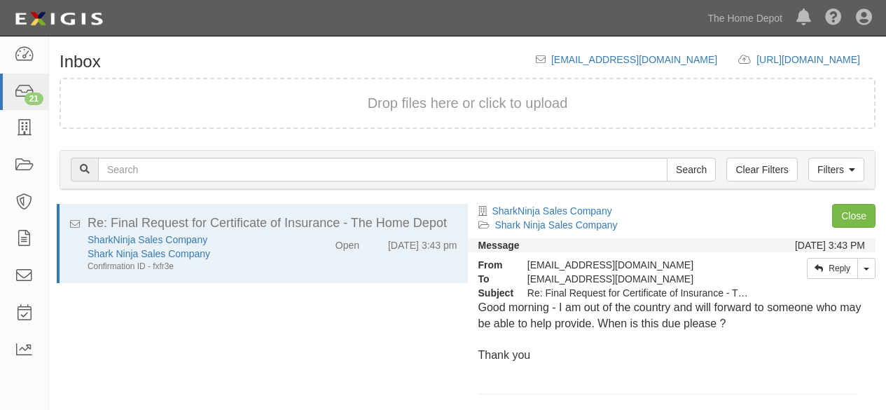
scroll to position [106, 0]
